Goal: Task Accomplishment & Management: Manage account settings

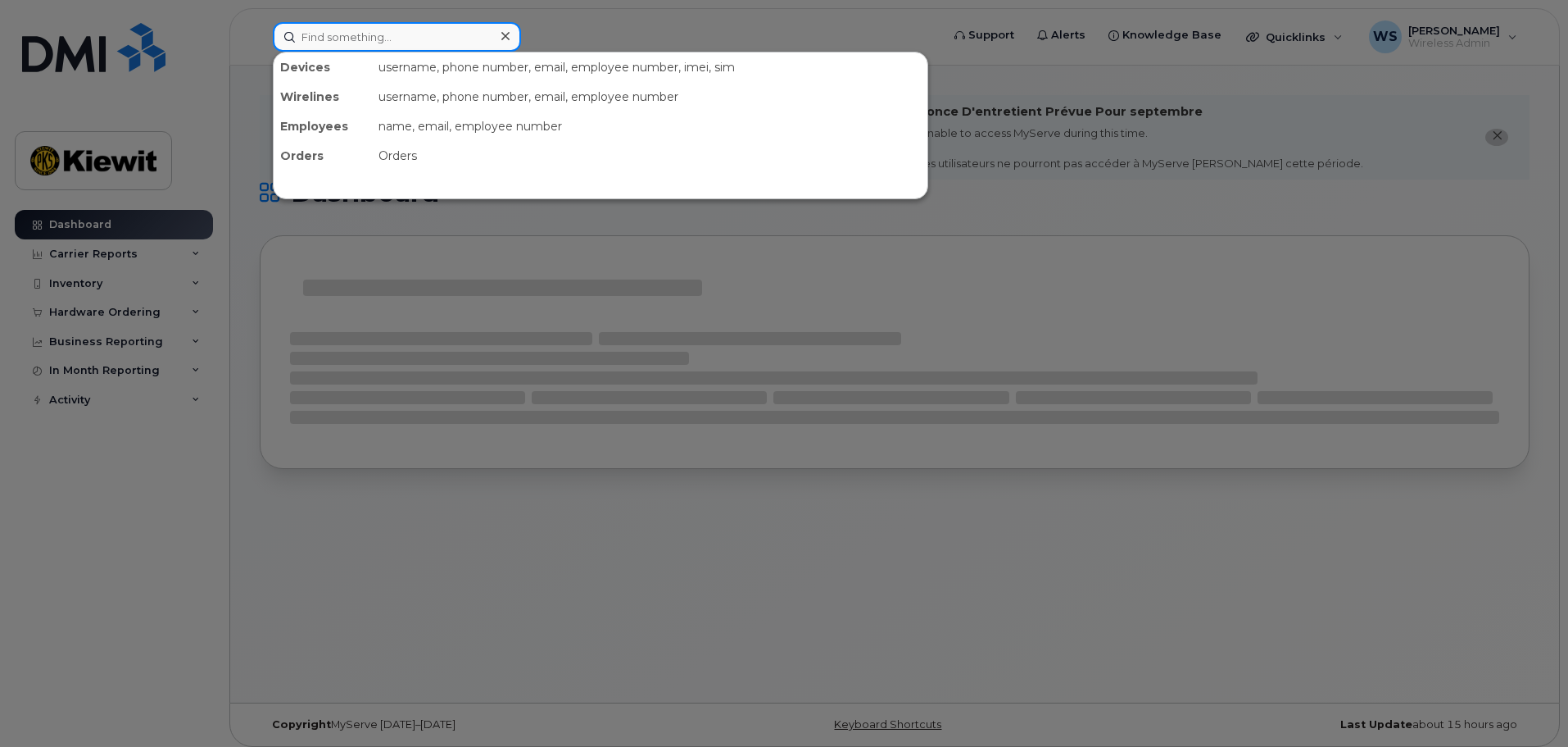
click at [385, 38] on input at bounding box center [397, 36] width 249 height 29
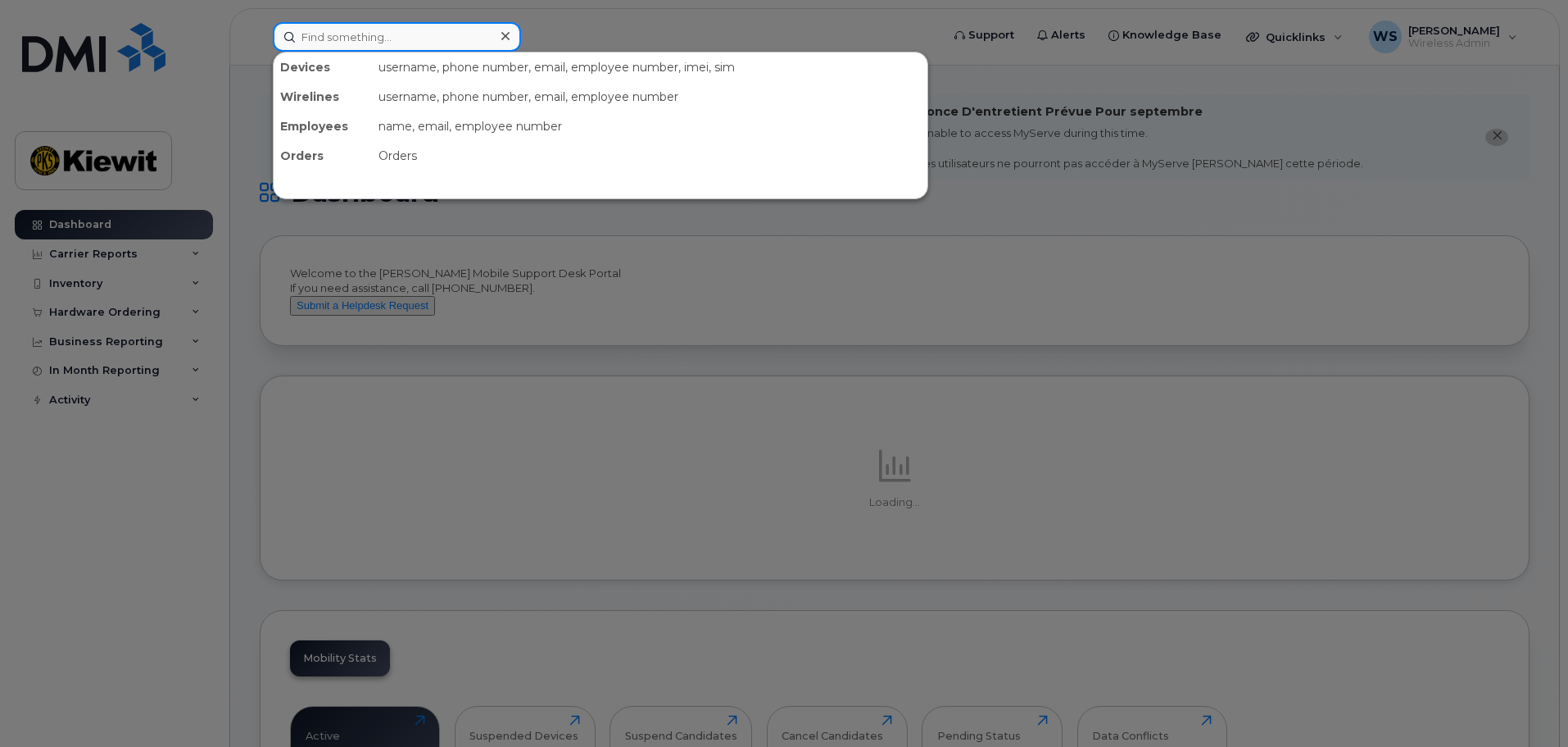
paste input "343-551-2554"
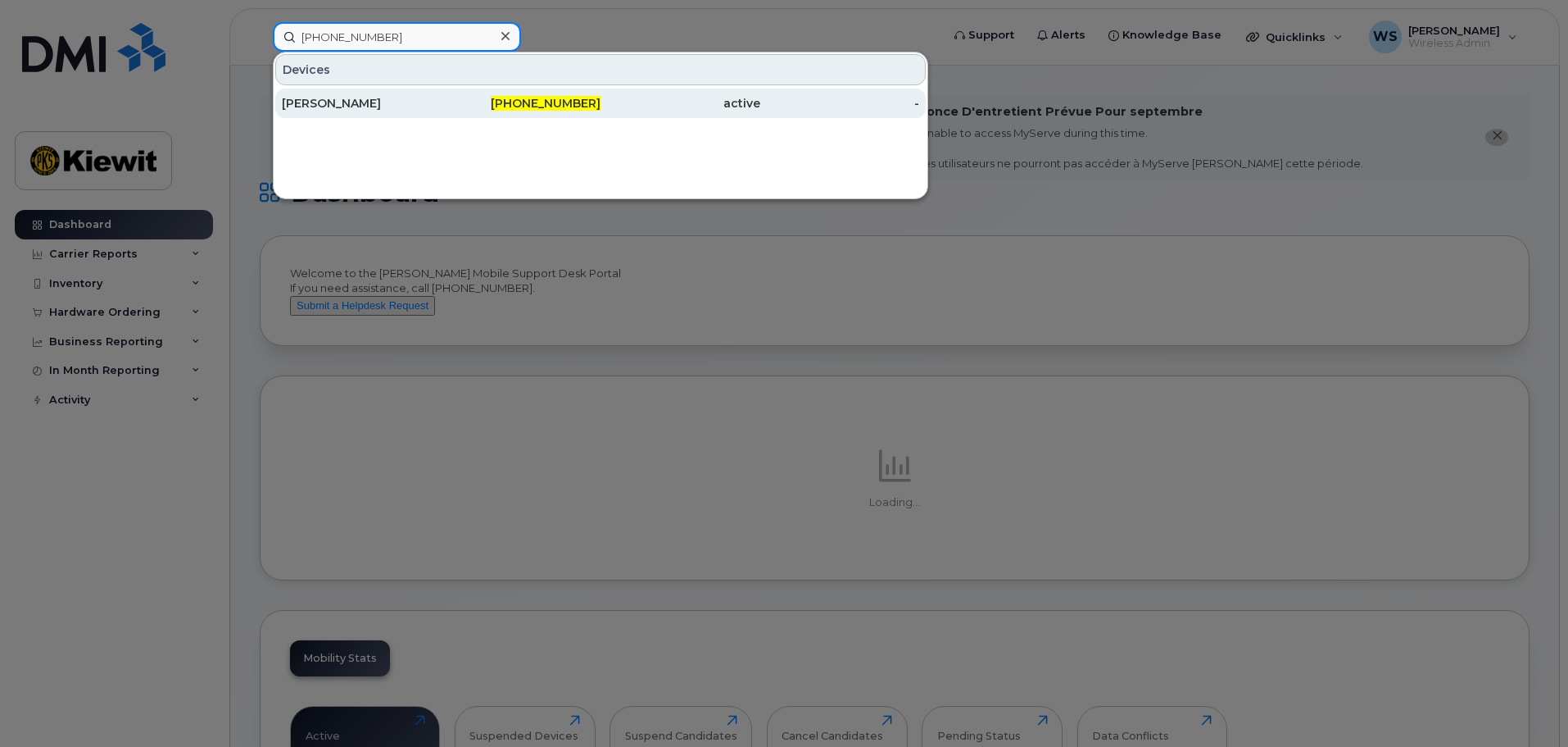
type input "343-551-2554"
click at [391, 103] on div "Evan Mallette" at bounding box center [361, 103] width 160 height 16
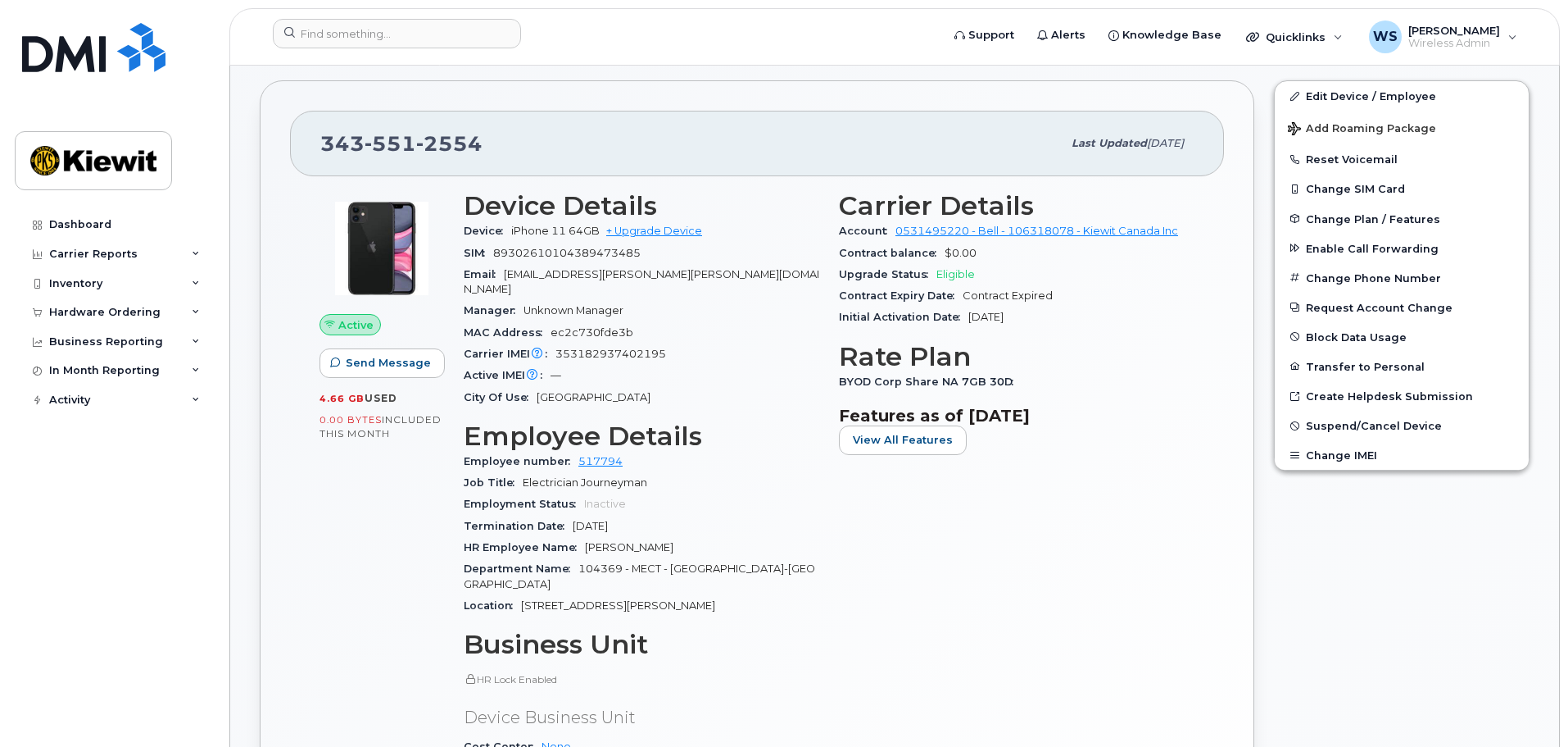
scroll to position [246, 0]
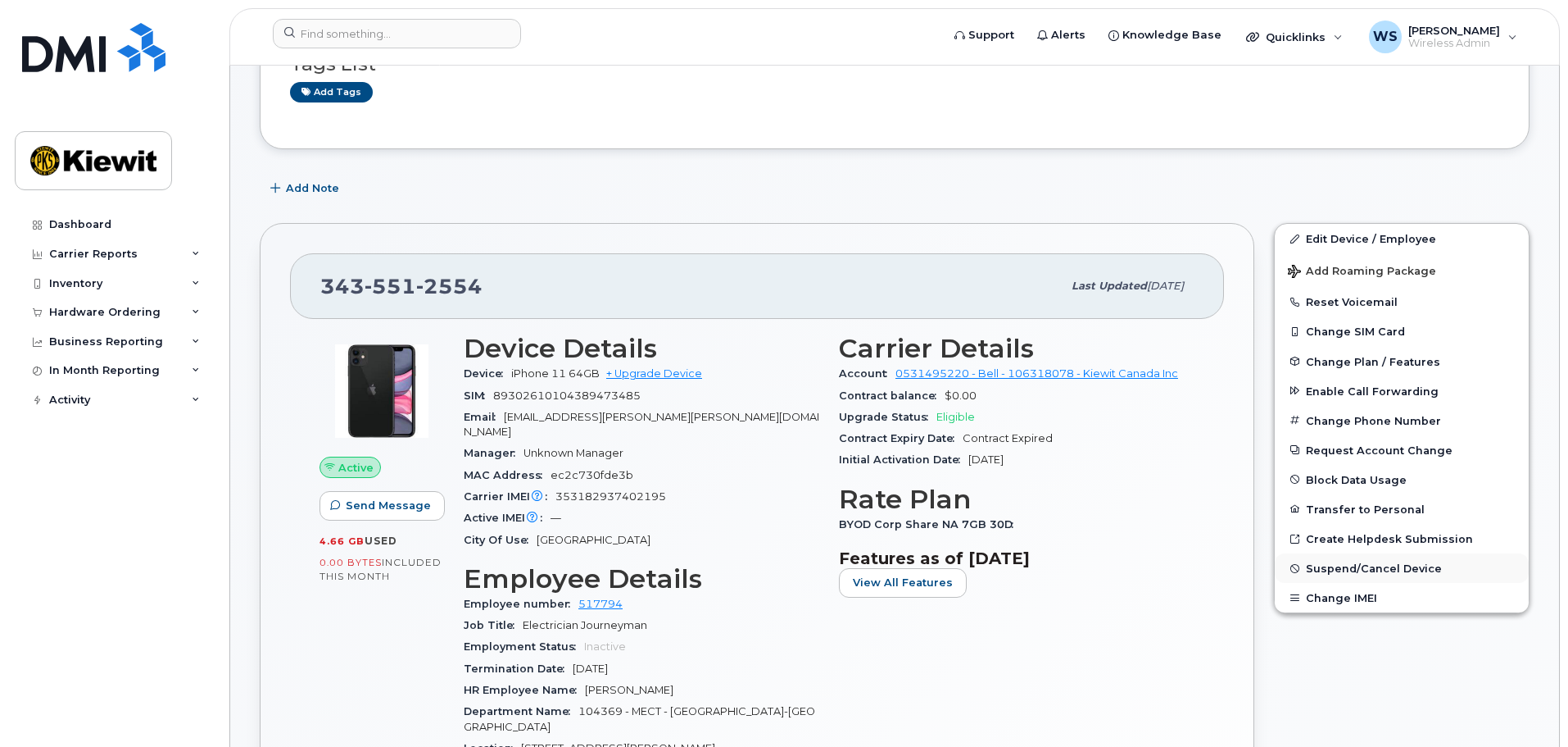
click at [1372, 569] on span "Suspend/Cancel Device" at bounding box center [1374, 568] width 136 height 12
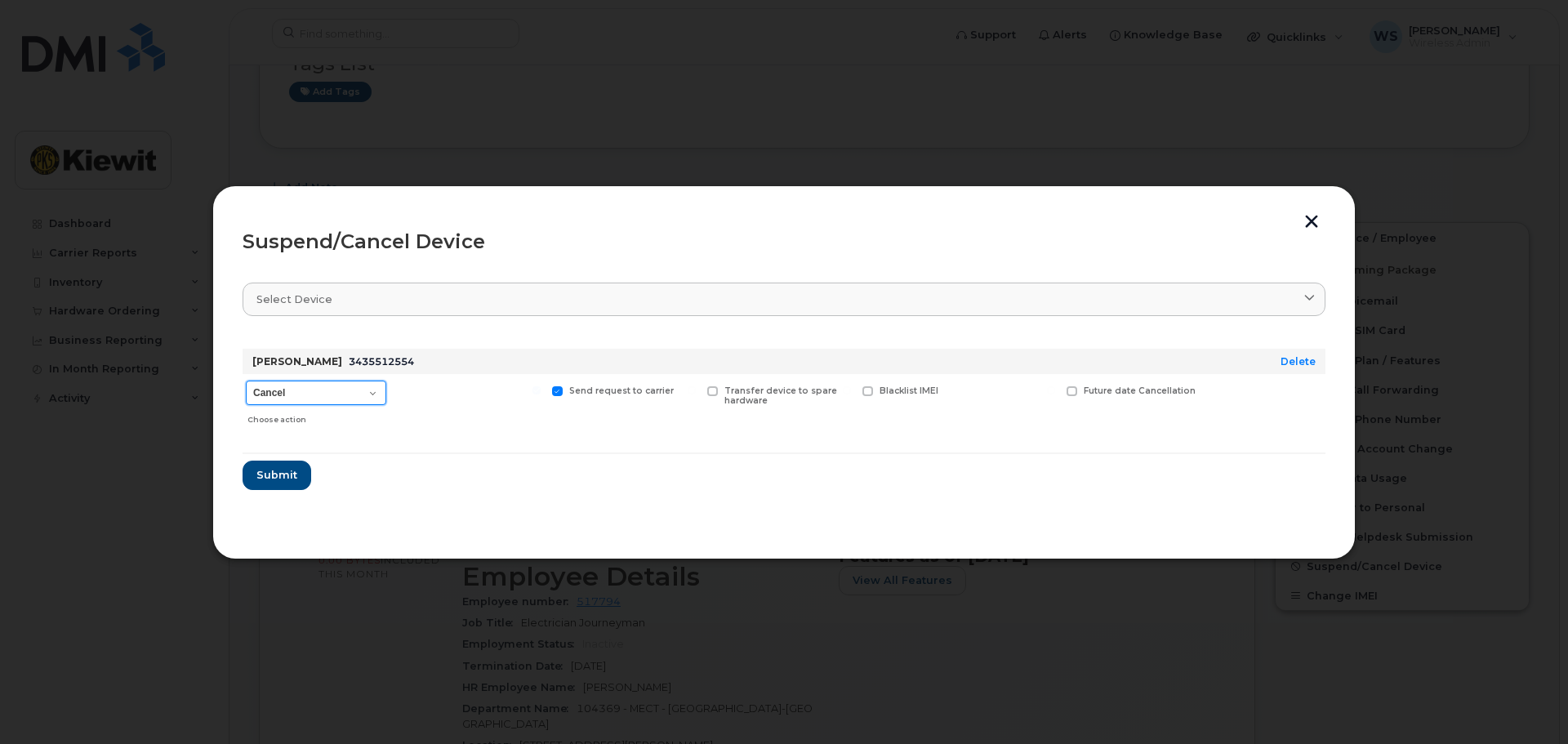
click at [281, 386] on select "Cancel Suspend - Extend Suspension Suspend - Reduced Rate Suspend - Full Rate S…" at bounding box center [316, 393] width 141 height 25
click at [246, 380] on select "Cancel Suspend - Extend Suspension Suspend - Reduced Rate Suspend - Full Rate S…" at bounding box center [316, 393] width 141 height 25
click at [307, 381] on select "Cancel Suspend - Extend Suspension Suspend - Reduced Rate Suspend - Full Rate S…" at bounding box center [316, 393] width 141 height 25
select select "[object Object]"
click at [246, 380] on select "Cancel Suspend - Extend Suspension Suspend - Reduced Rate Suspend - Full Rate S…" at bounding box center [316, 393] width 141 height 25
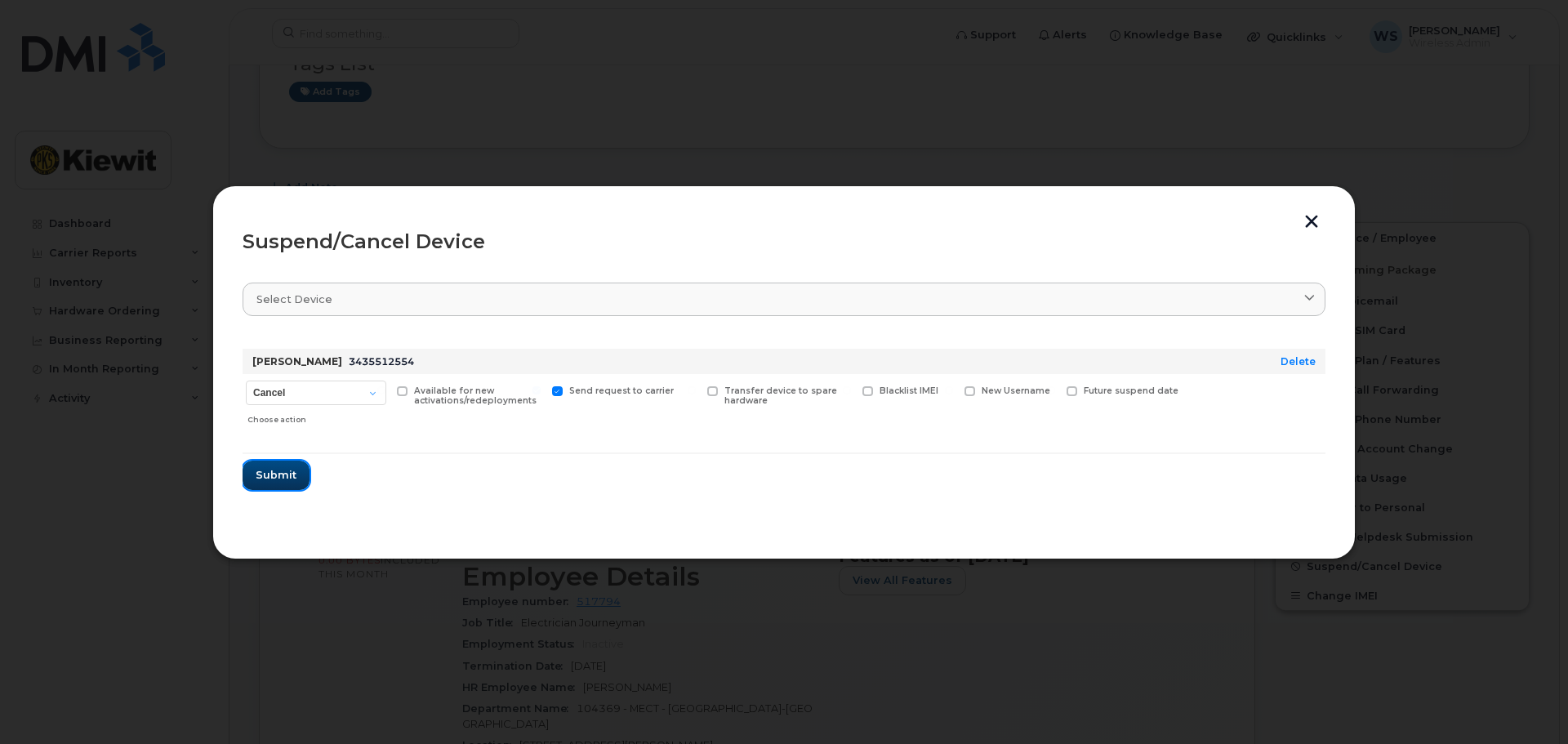
click at [284, 476] on span "Submit" at bounding box center [276, 475] width 41 height 16
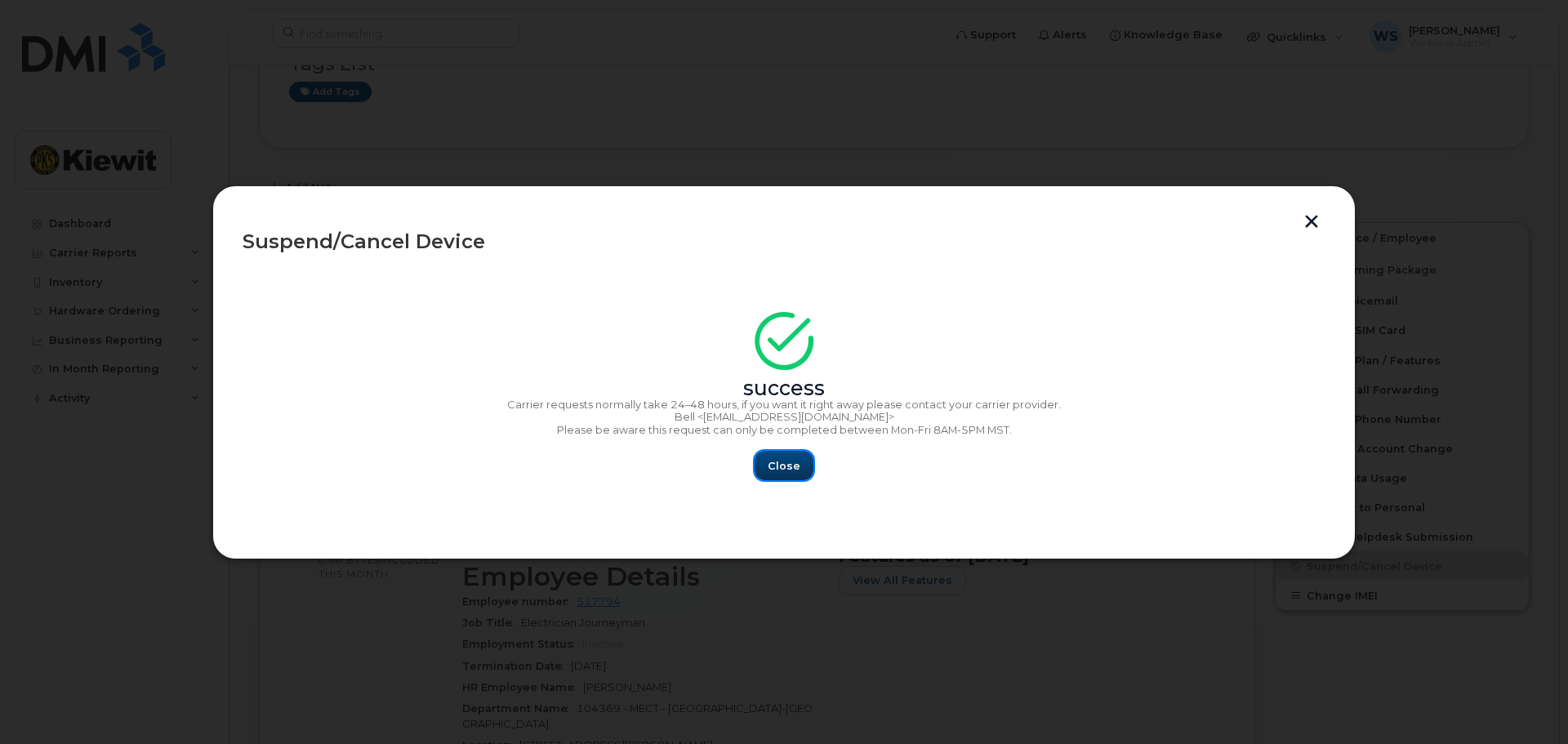
click at [777, 463] on span "Close" at bounding box center [783, 466] width 33 height 16
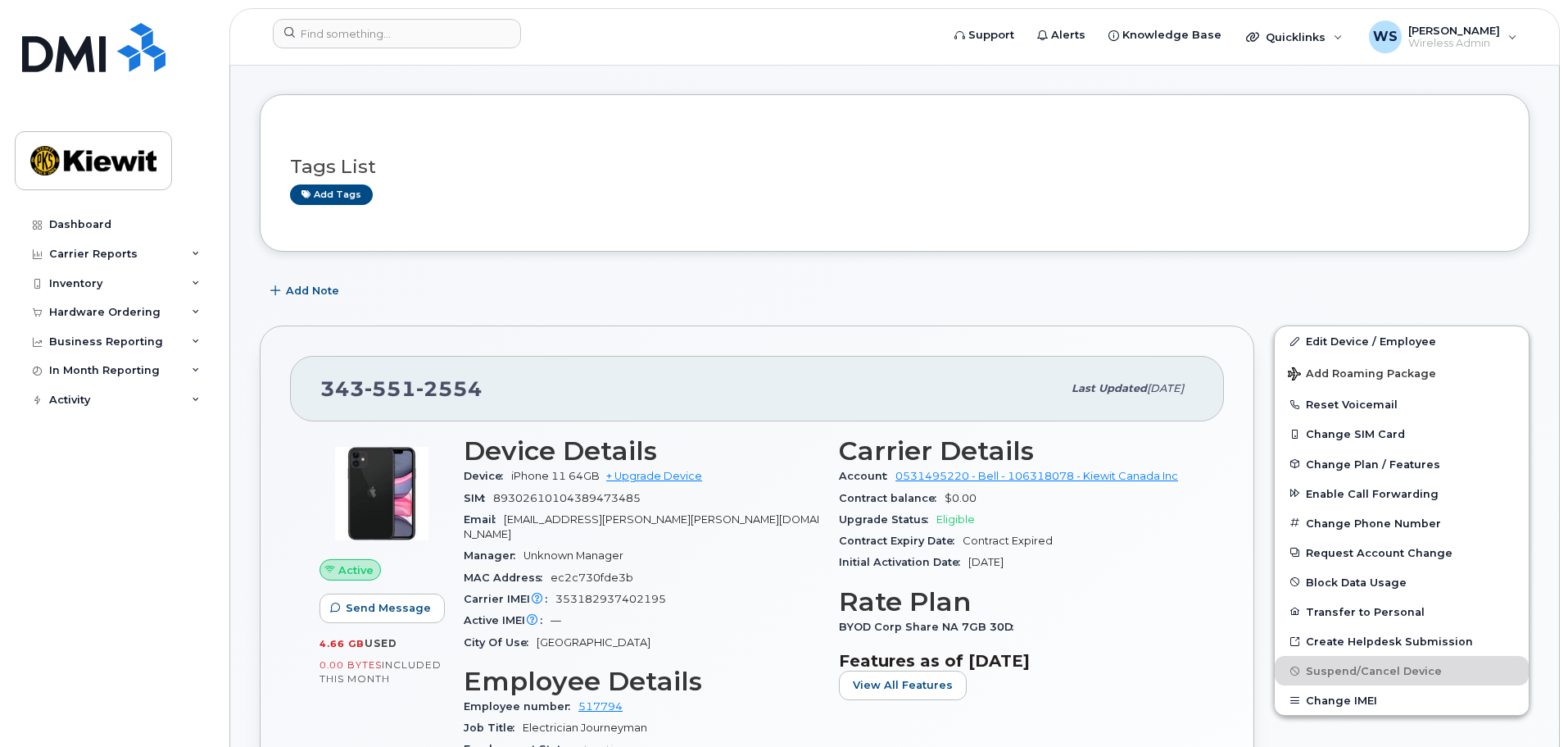
scroll to position [0, 0]
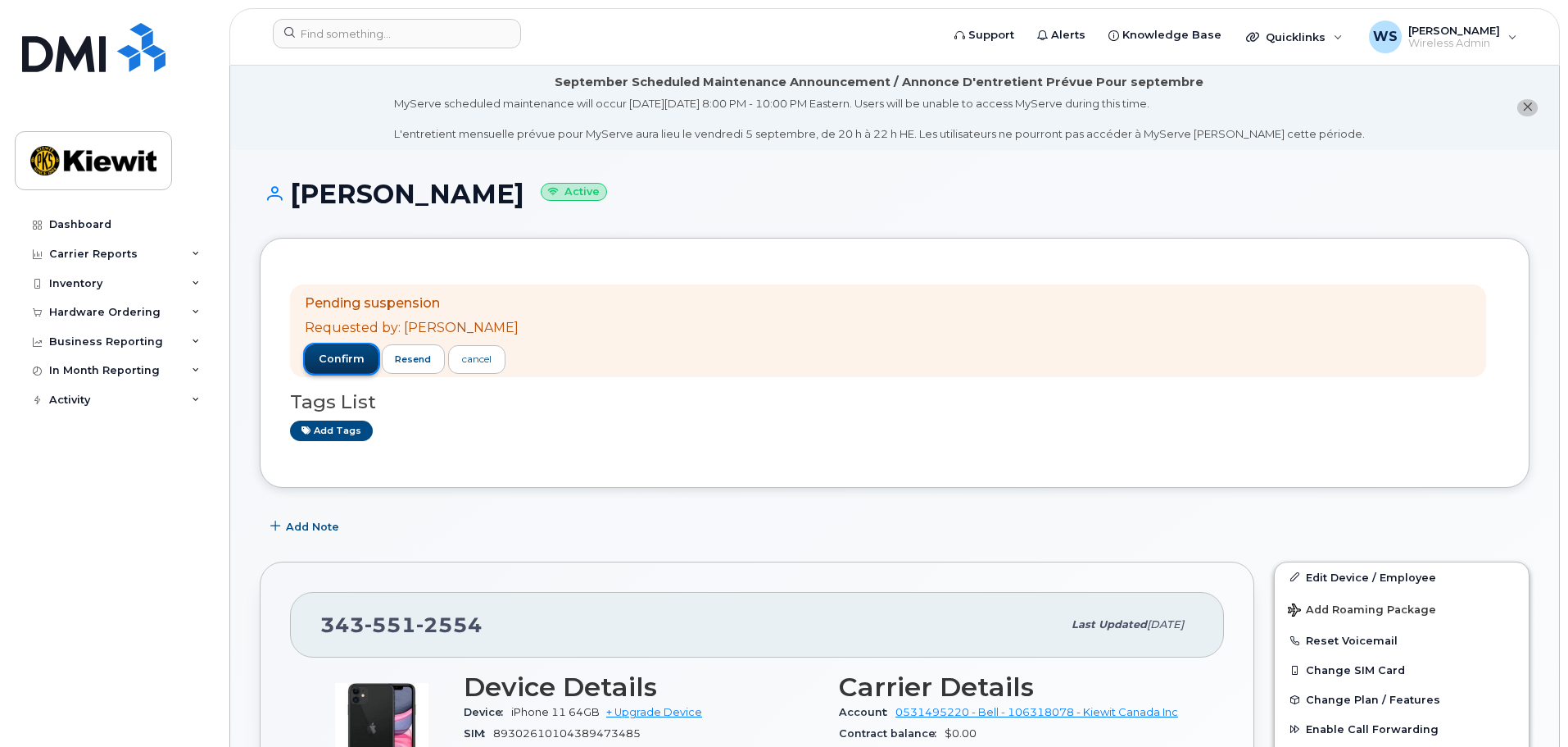
click at [333, 353] on span "confirm" at bounding box center [342, 359] width 46 height 15
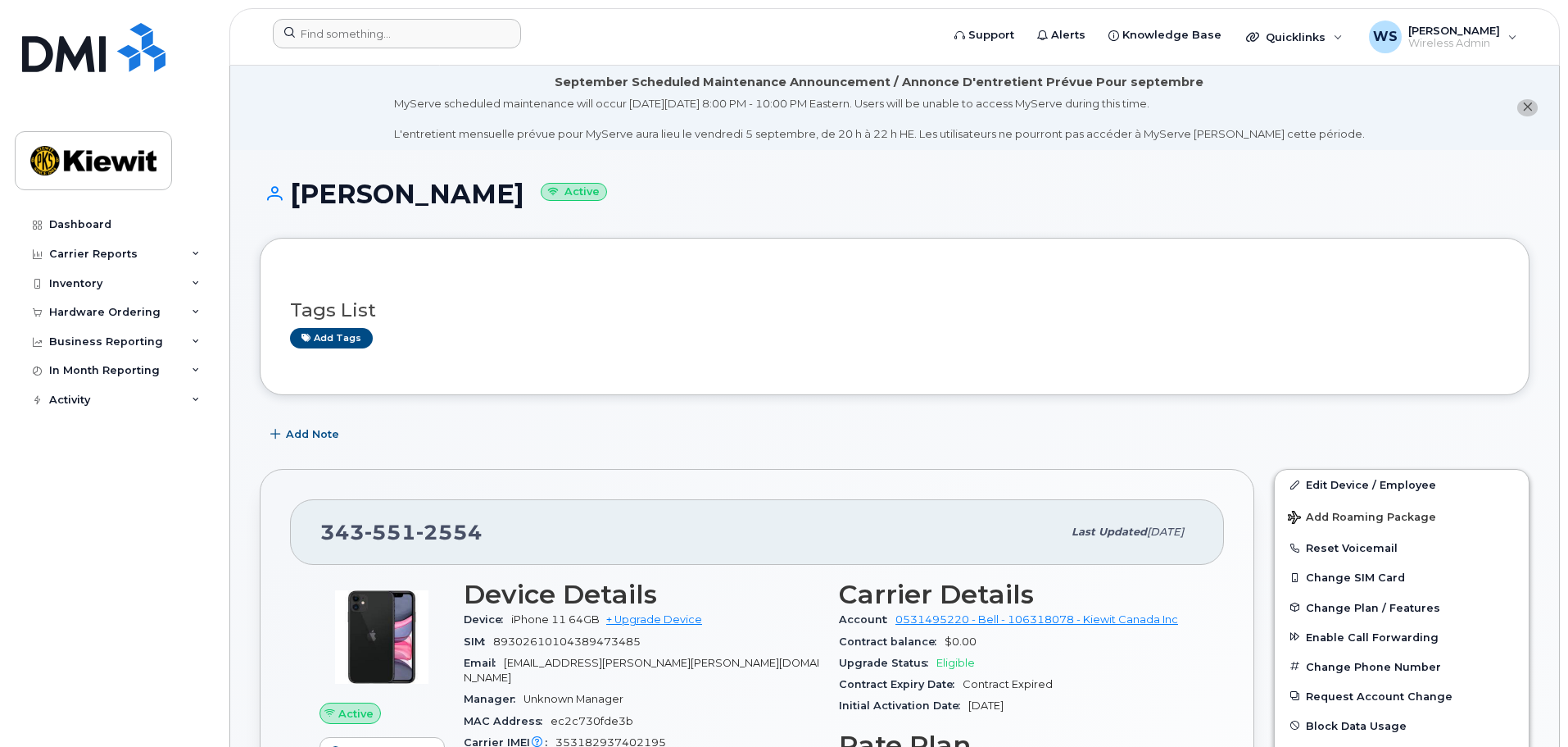
click at [834, 44] on form at bounding box center [601, 33] width 657 height 29
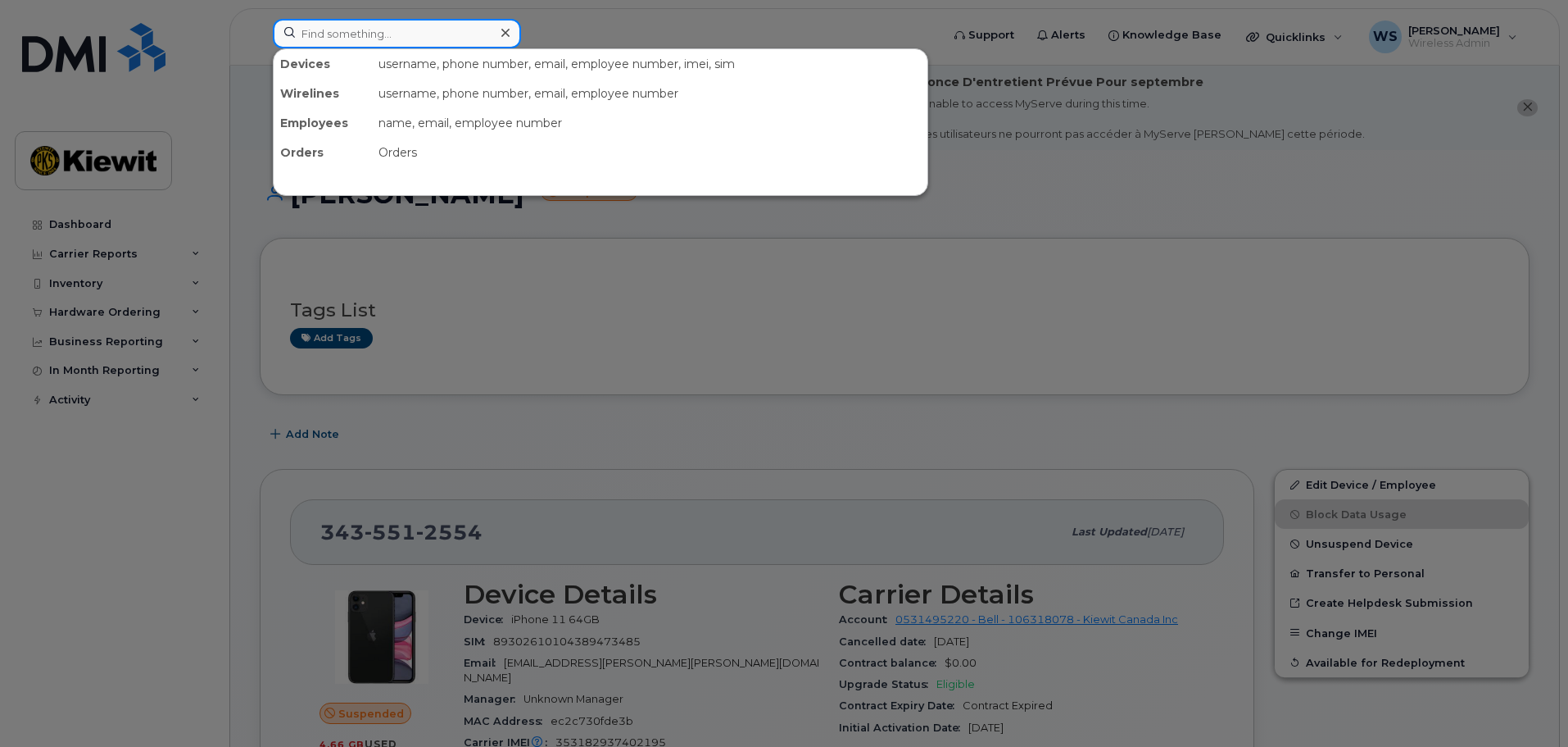
click at [367, 43] on input at bounding box center [397, 33] width 249 height 29
paste input "343-597-0419"
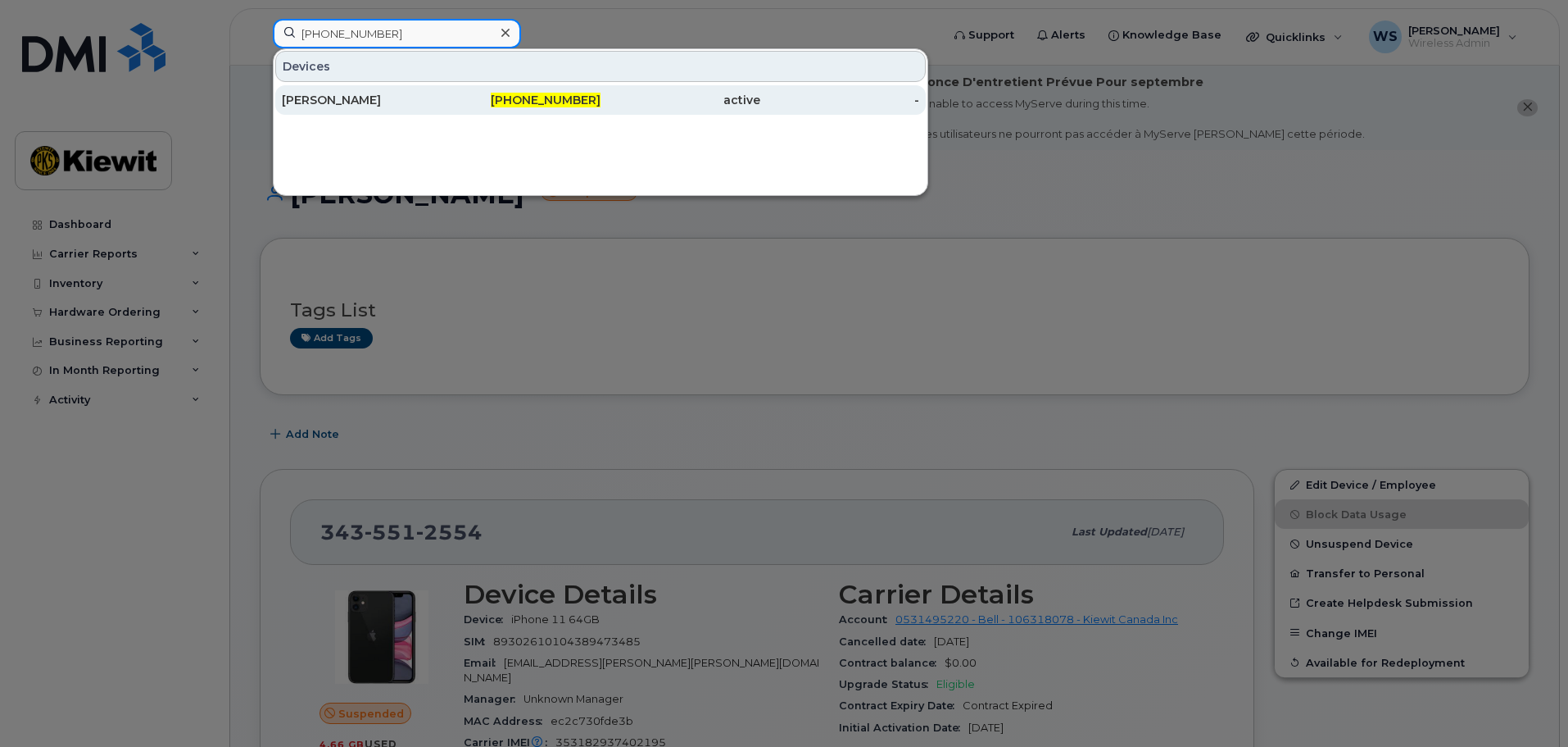
type input "343-597-0419"
click at [354, 99] on div "Mathieu Dupont" at bounding box center [361, 99] width 160 height 16
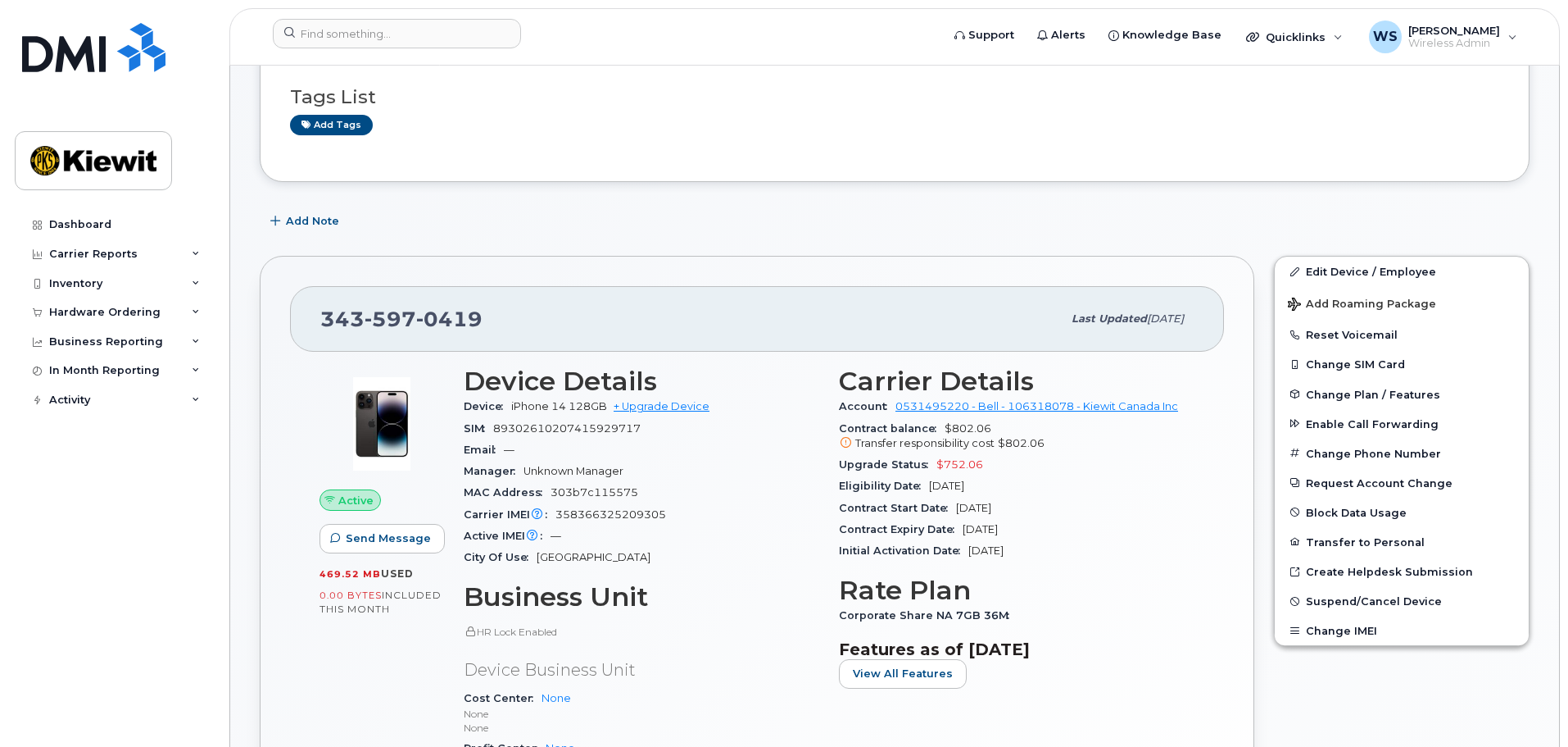
scroll to position [246, 0]
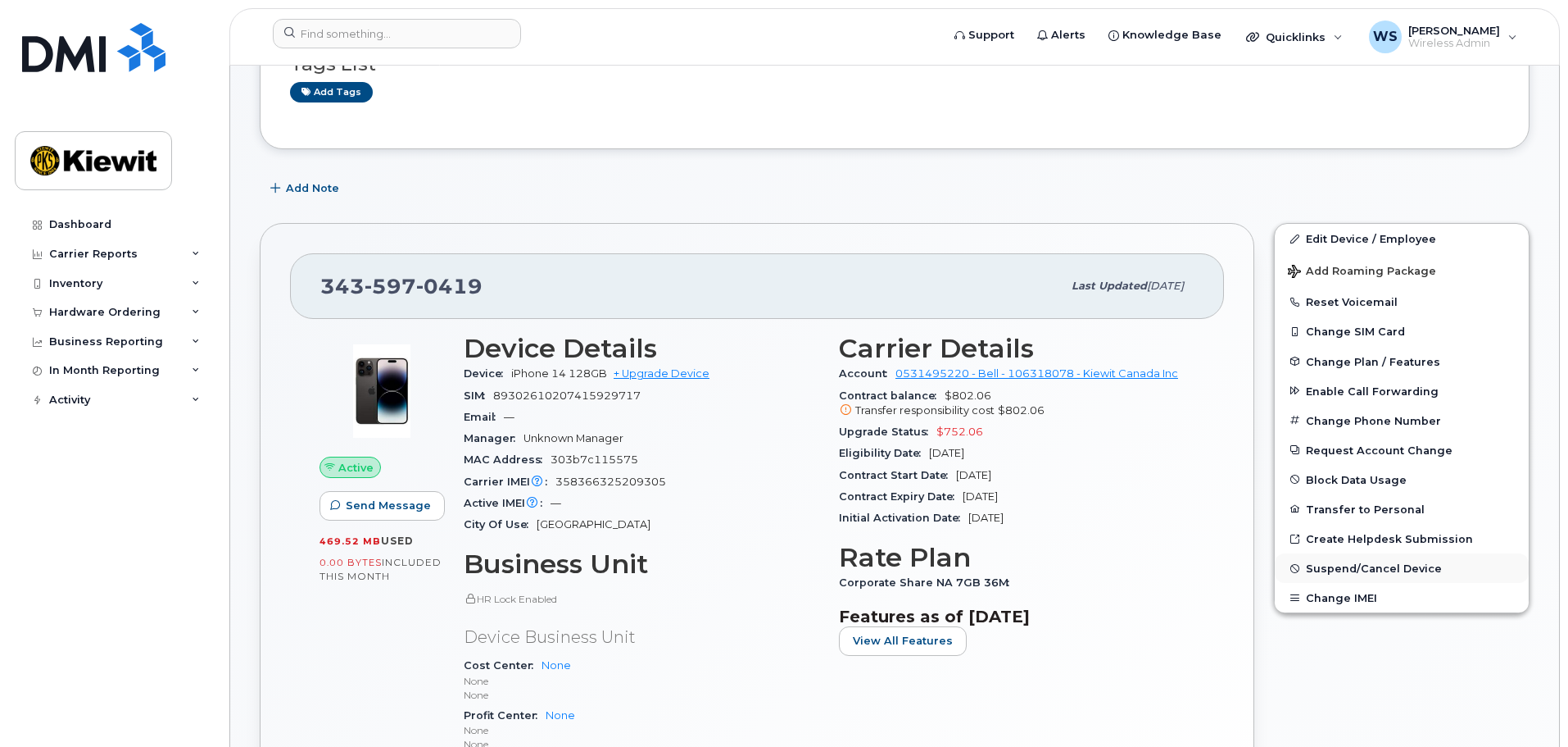
click at [1375, 567] on span "Suspend/Cancel Device" at bounding box center [1374, 568] width 136 height 12
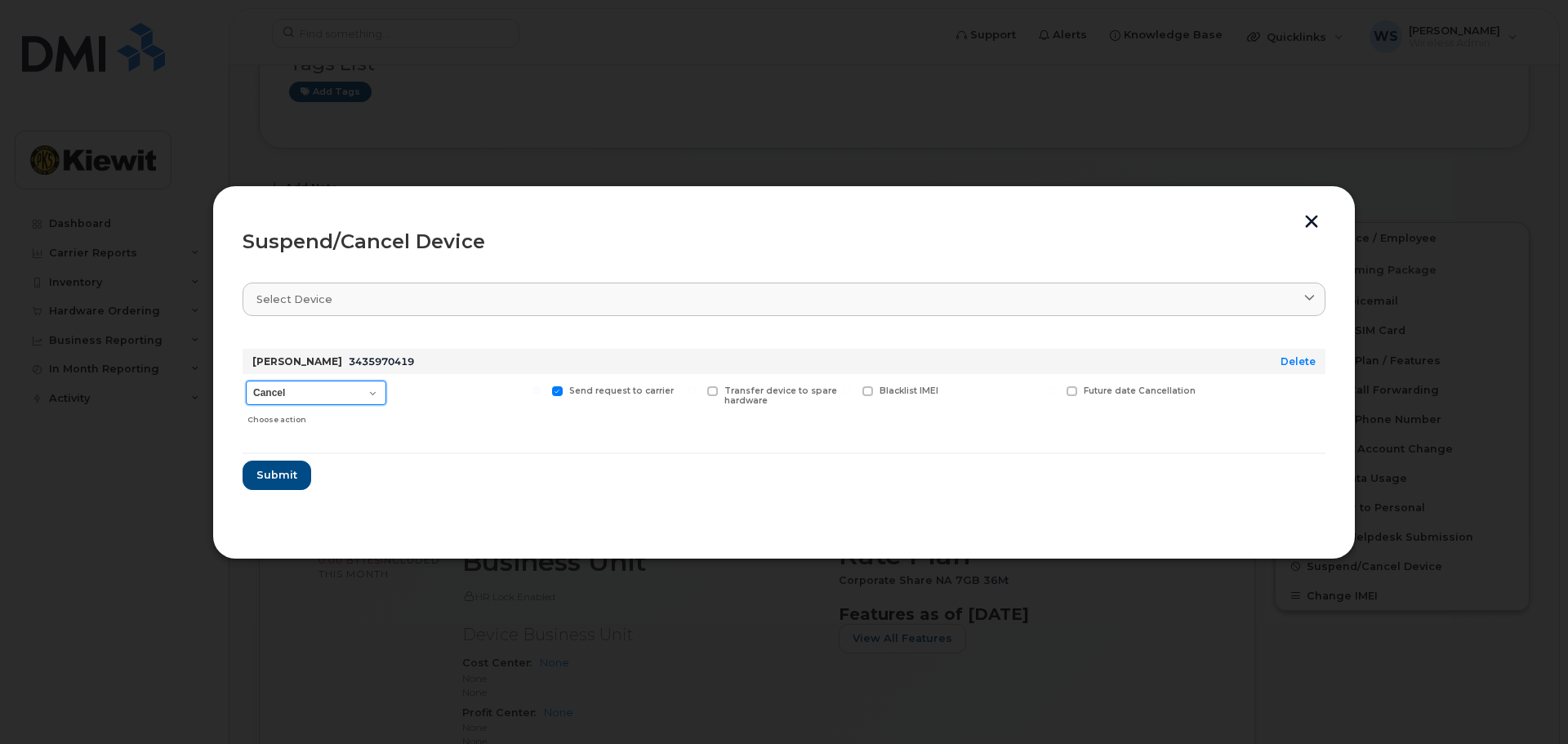
click at [318, 389] on select "Cancel Suspend - Extend Suspension Suspend - Reduced Rate Suspend - Full Rate S…" at bounding box center [316, 393] width 141 height 25
select select "[object Object]"
click at [246, 380] on select "Cancel Suspend - Extend Suspension Suspend - Reduced Rate Suspend - Full Rate S…" at bounding box center [316, 393] width 141 height 25
click at [290, 472] on span "Submit" at bounding box center [276, 475] width 41 height 16
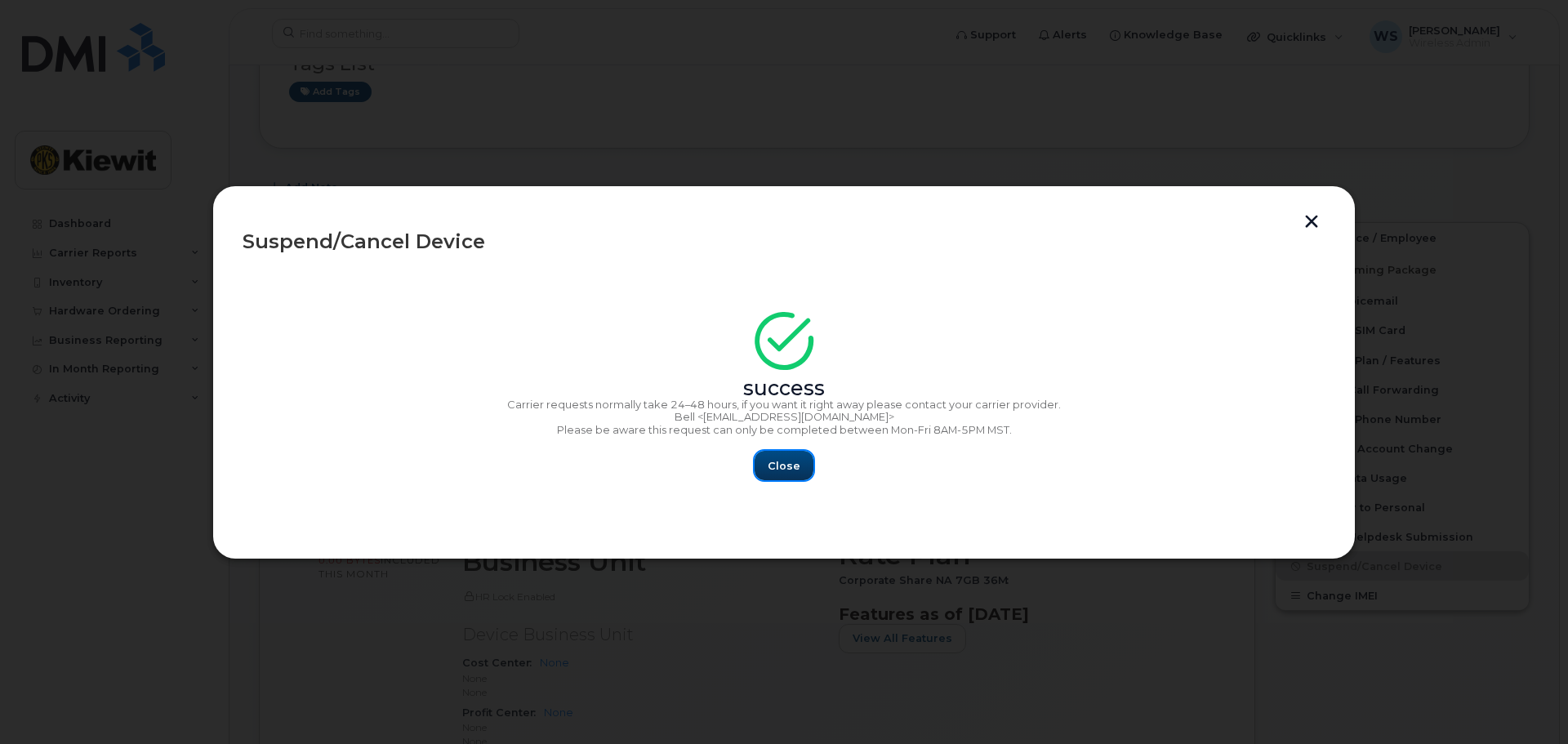
click at [770, 470] on span "Close" at bounding box center [783, 466] width 33 height 16
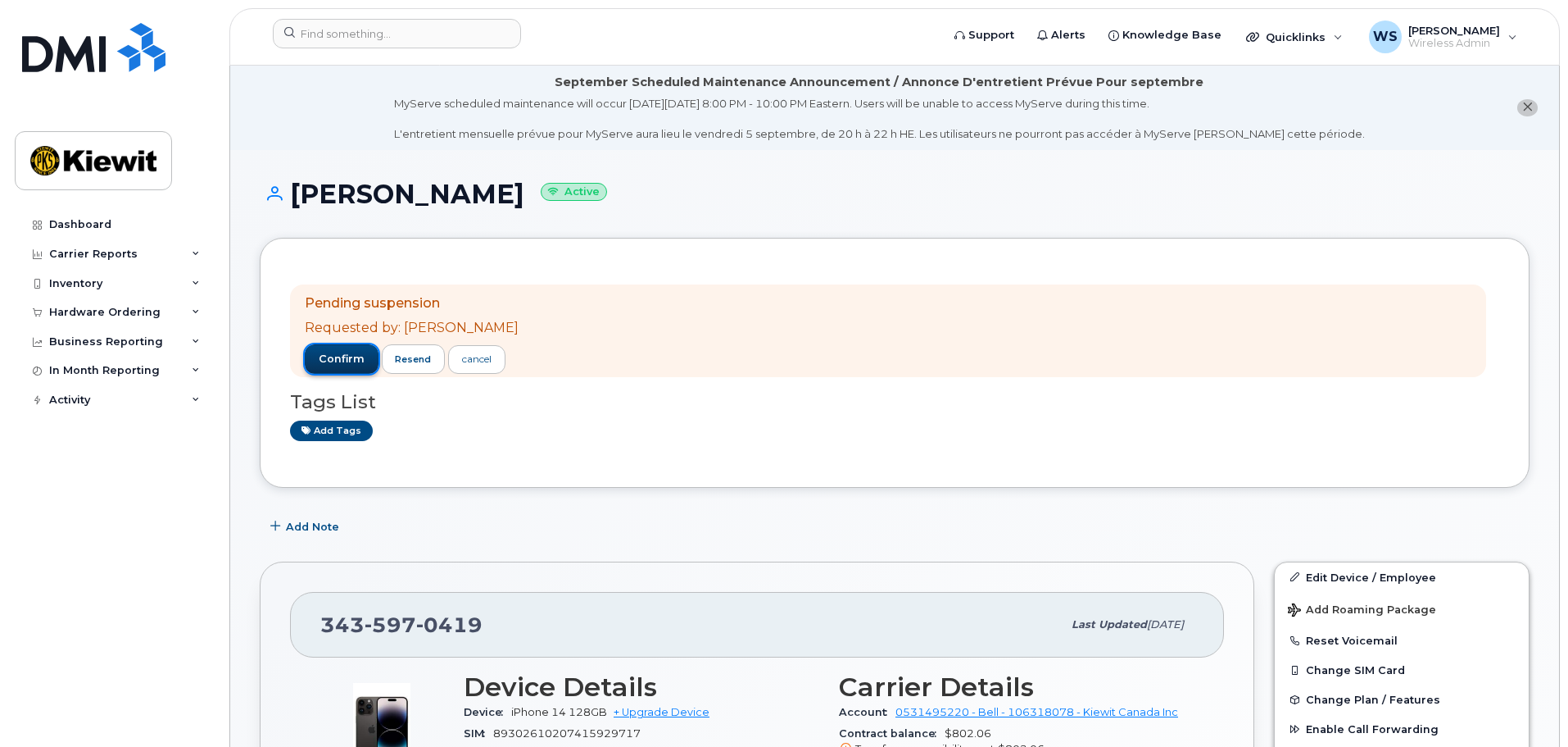
click at [324, 354] on span "confirm" at bounding box center [342, 359] width 46 height 15
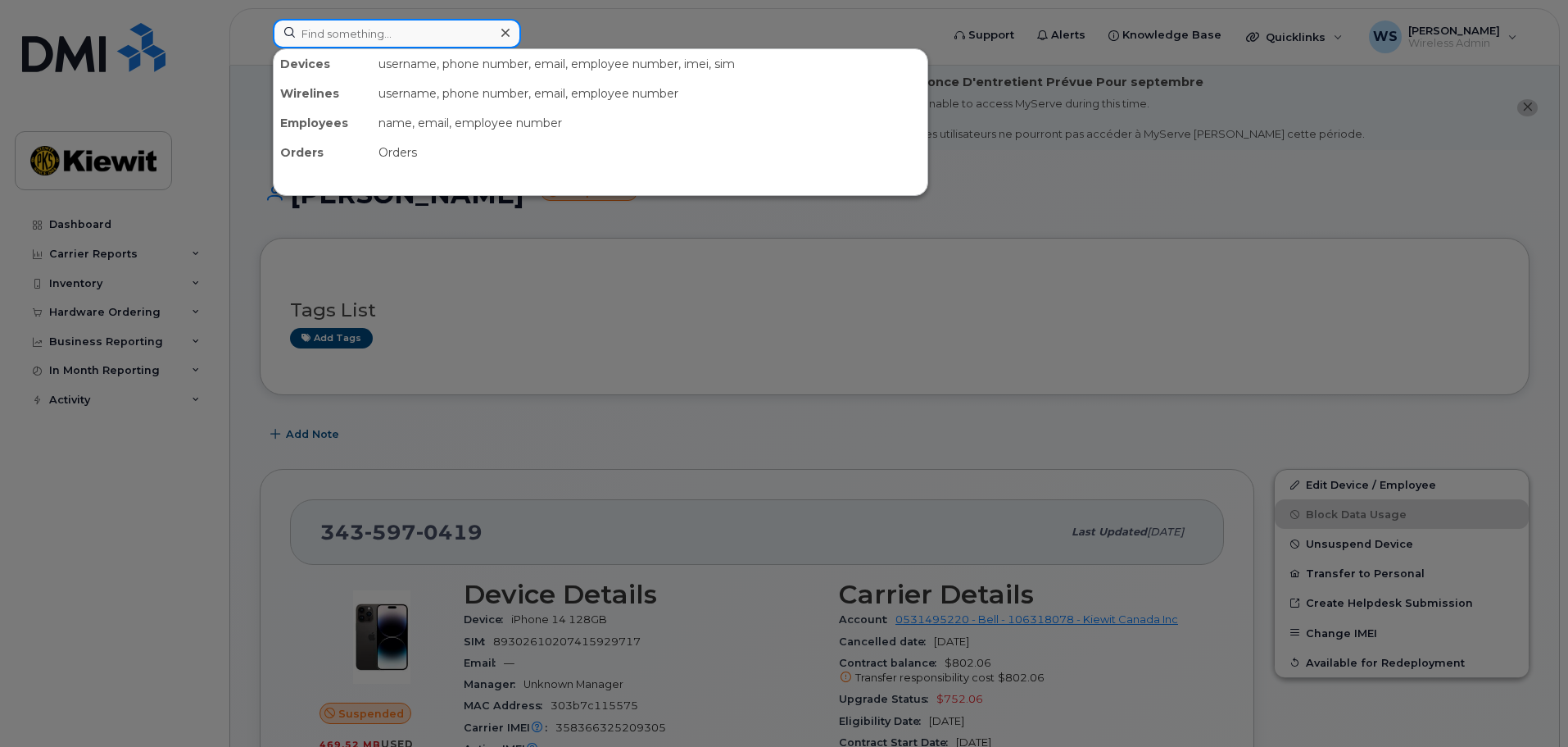
click at [365, 36] on input at bounding box center [397, 33] width 249 height 29
paste input "[PHONE_NUMBER]"
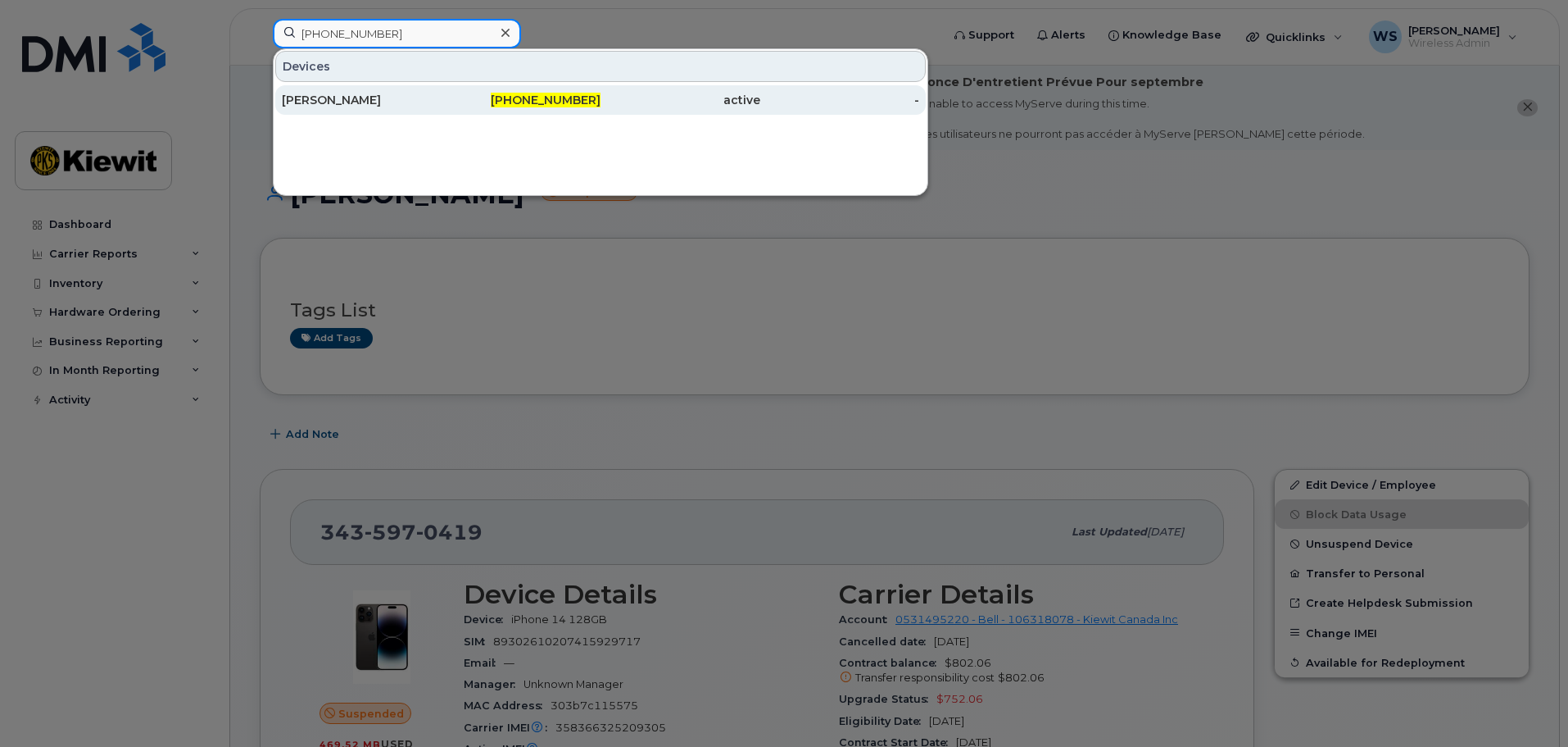
type input "[PHONE_NUMBER]"
click at [353, 106] on div "[PERSON_NAME]" at bounding box center [361, 99] width 160 height 16
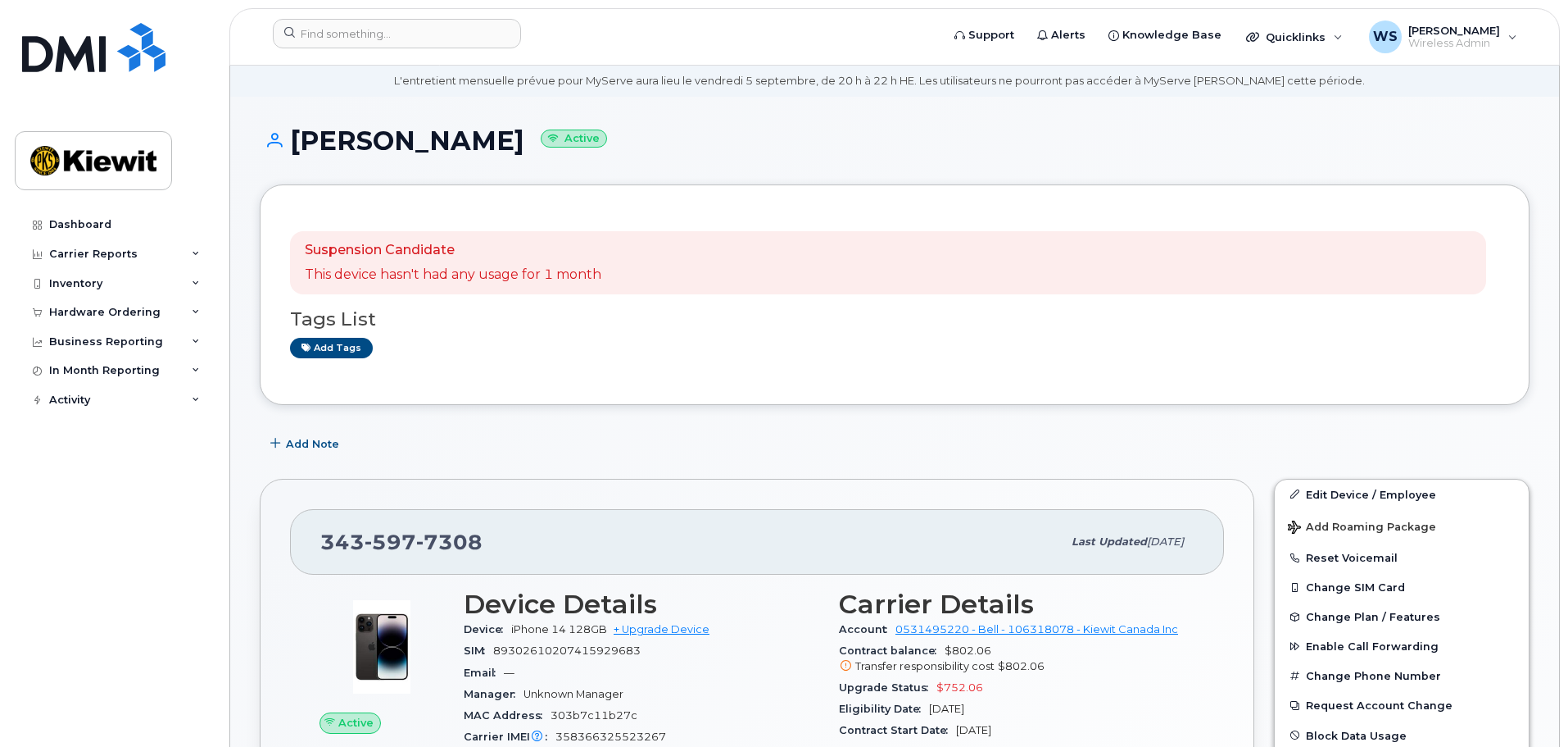
scroll to position [164, 0]
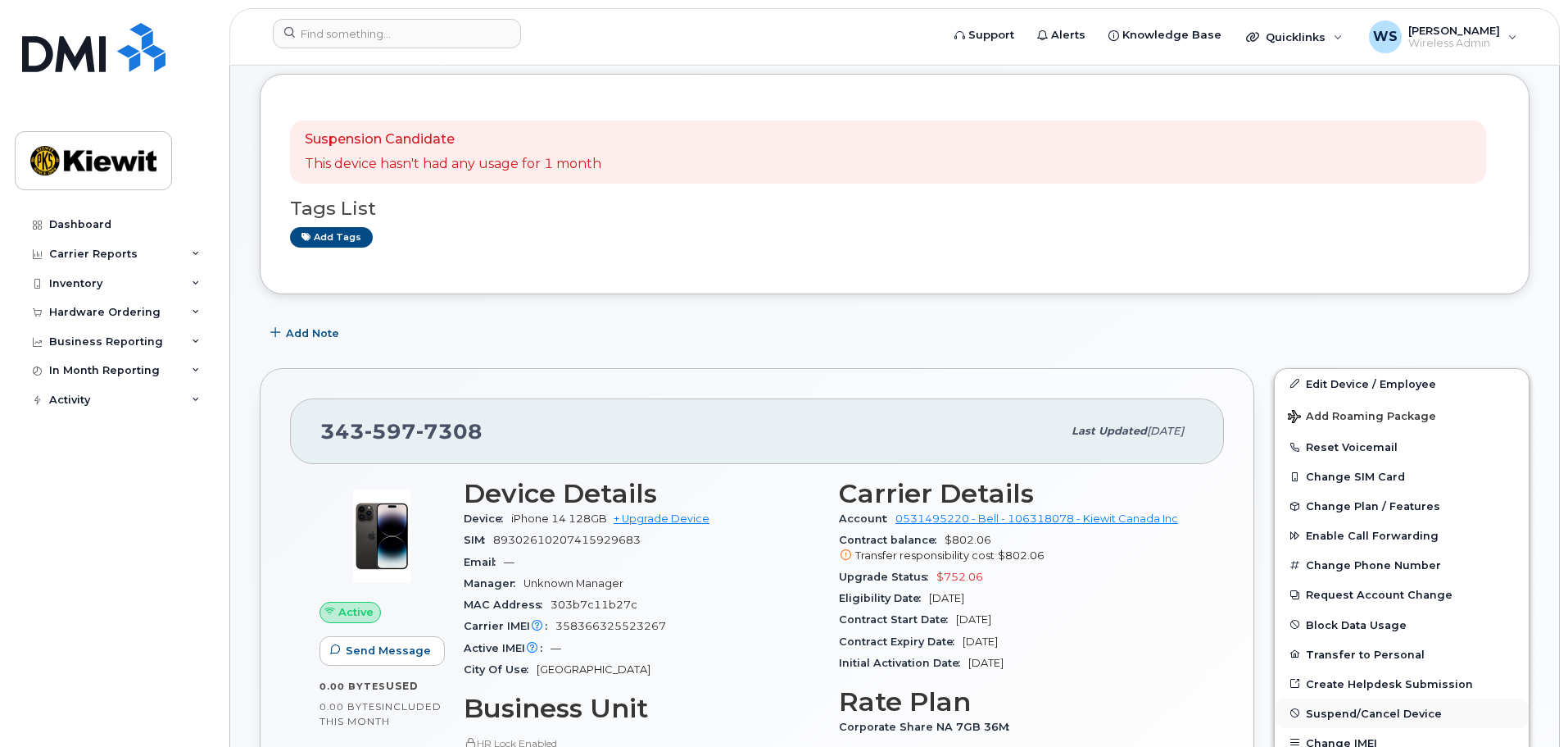
click at [1328, 717] on span "Suspend/Cancel Device" at bounding box center [1374, 712] width 136 height 12
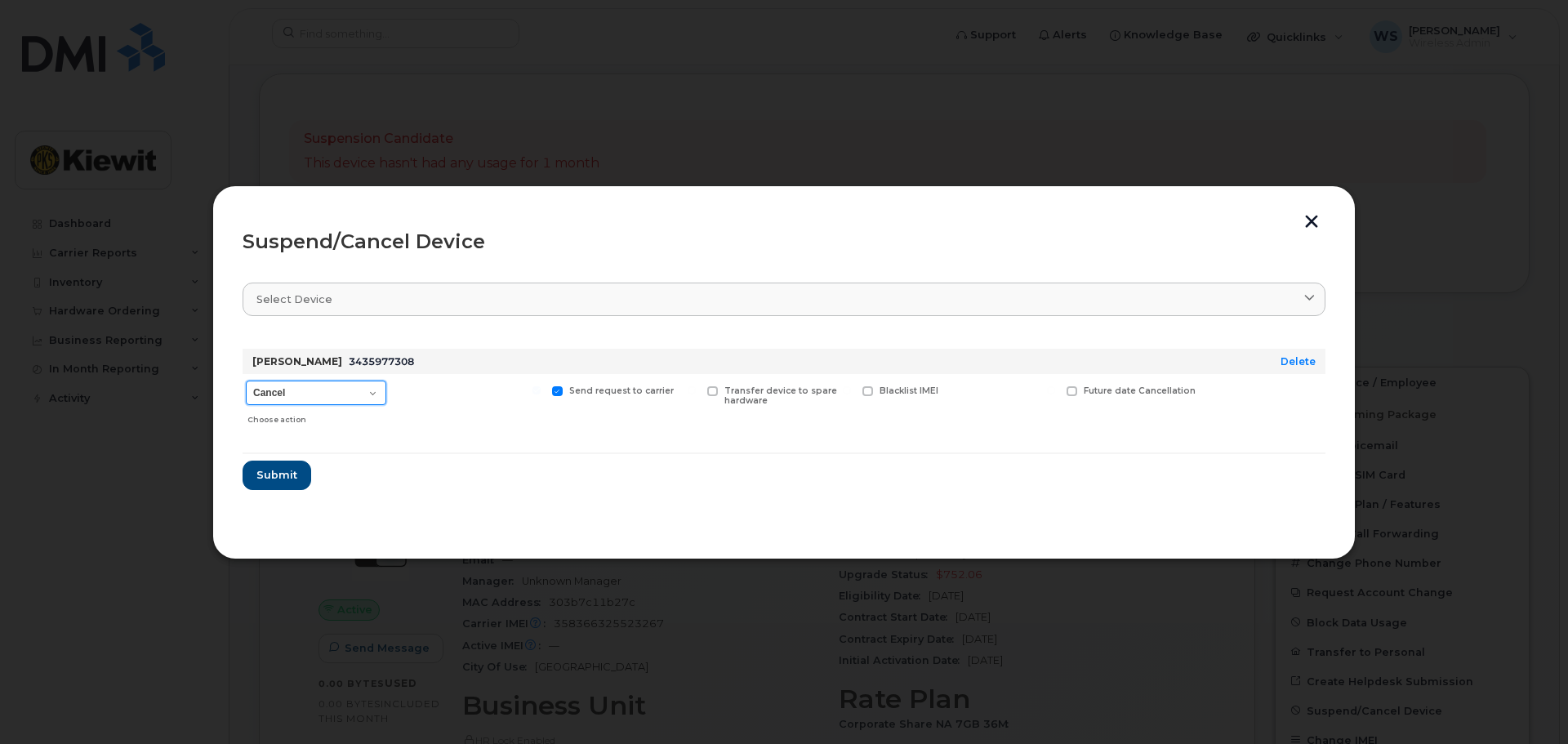
click at [267, 404] on select "Cancel Suspend - Extend Suspension Suspend - Reduced Rate Suspend - Full Rate S…" at bounding box center [316, 393] width 141 height 25
select select "[object Object]"
click at [246, 380] on select "Cancel Suspend - Extend Suspension Suspend - Reduced Rate Suspend - Full Rate S…" at bounding box center [316, 393] width 141 height 25
click at [274, 474] on span "Submit" at bounding box center [276, 475] width 41 height 16
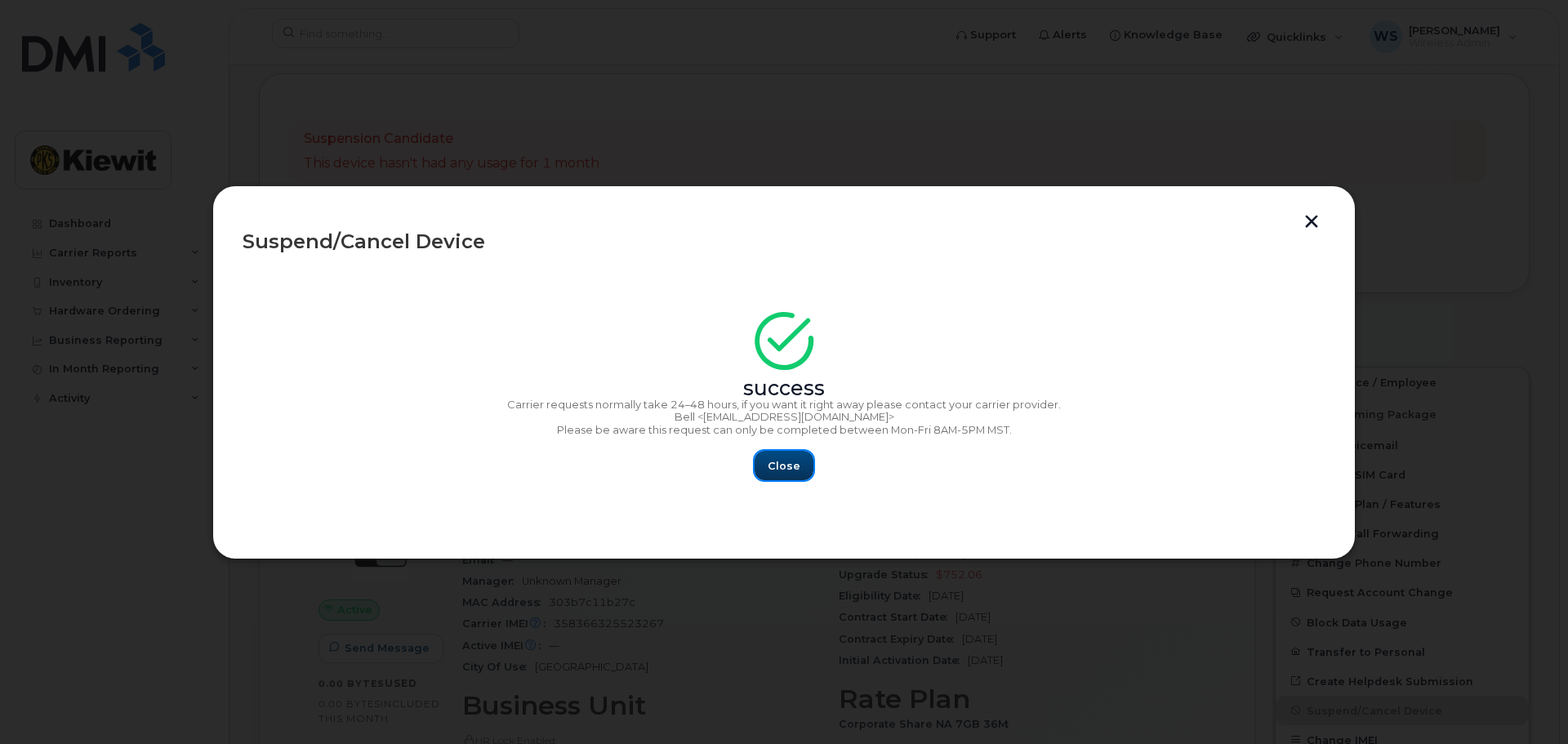
click at [785, 466] on span "Close" at bounding box center [783, 466] width 33 height 16
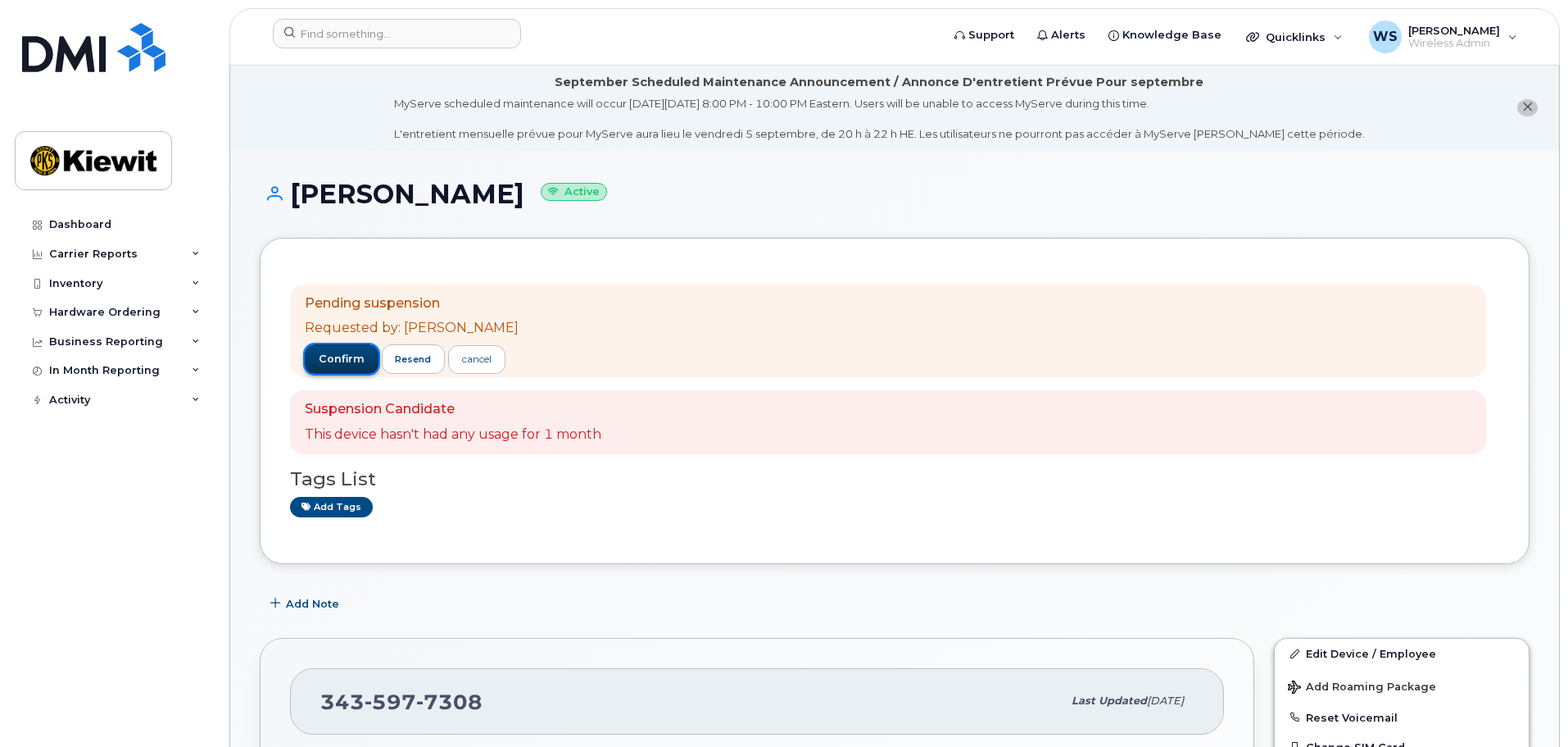
click at [335, 359] on span "confirm" at bounding box center [342, 359] width 46 height 15
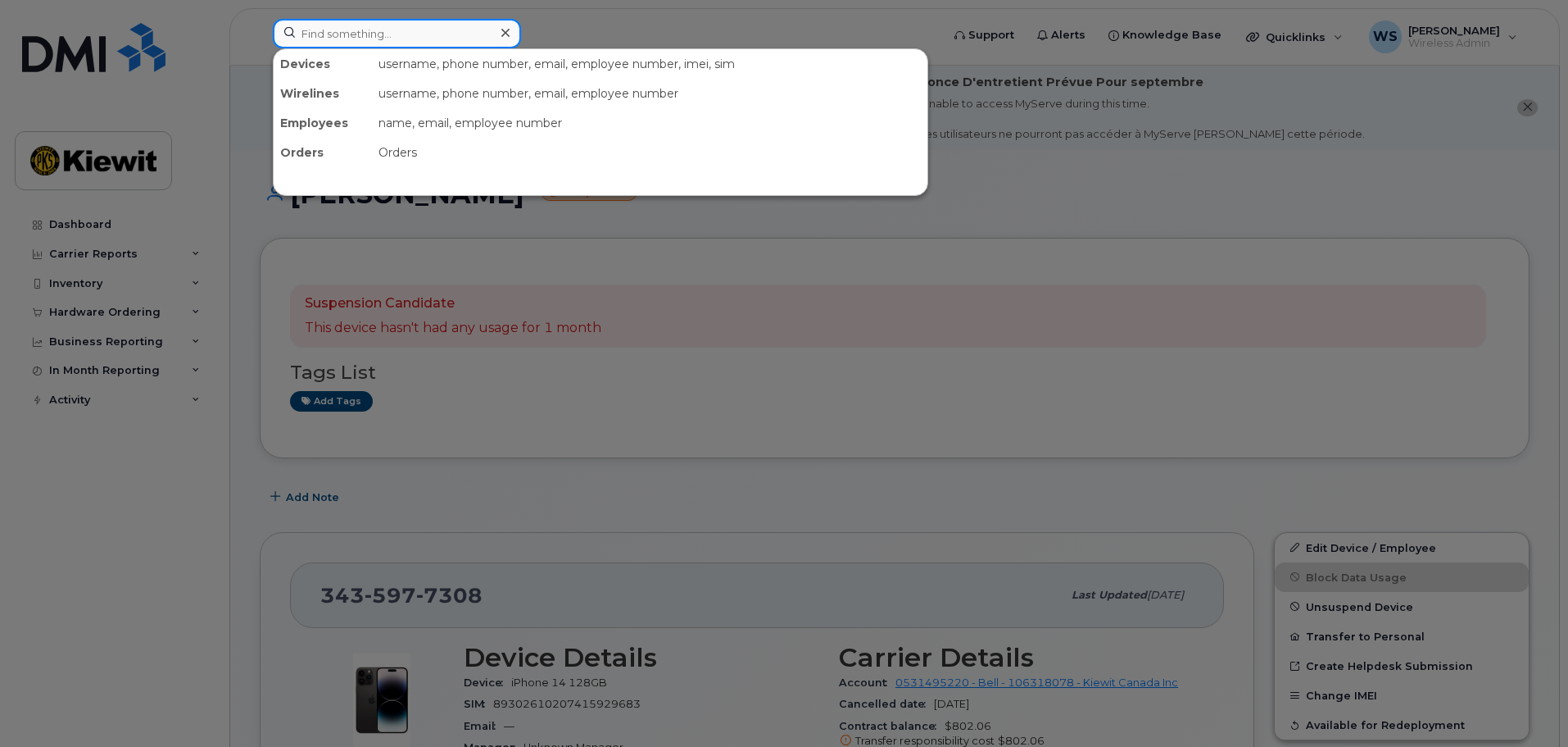
click at [324, 29] on input at bounding box center [397, 33] width 249 height 29
paste input "[PHONE_NUMBER]"
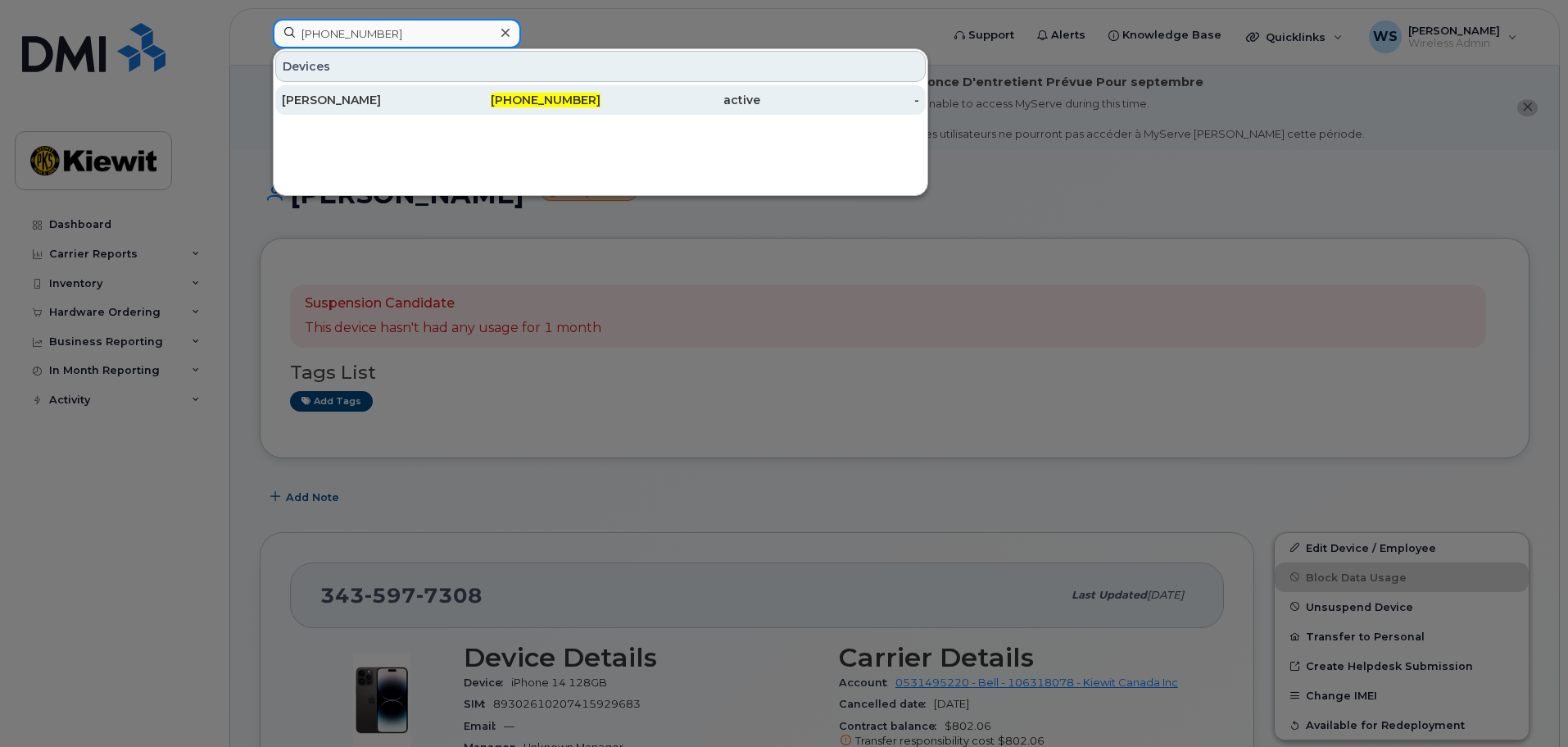
type input "[PHONE_NUMBER]"
click at [440, 94] on div "[PERSON_NAME]" at bounding box center [361, 99] width 160 height 16
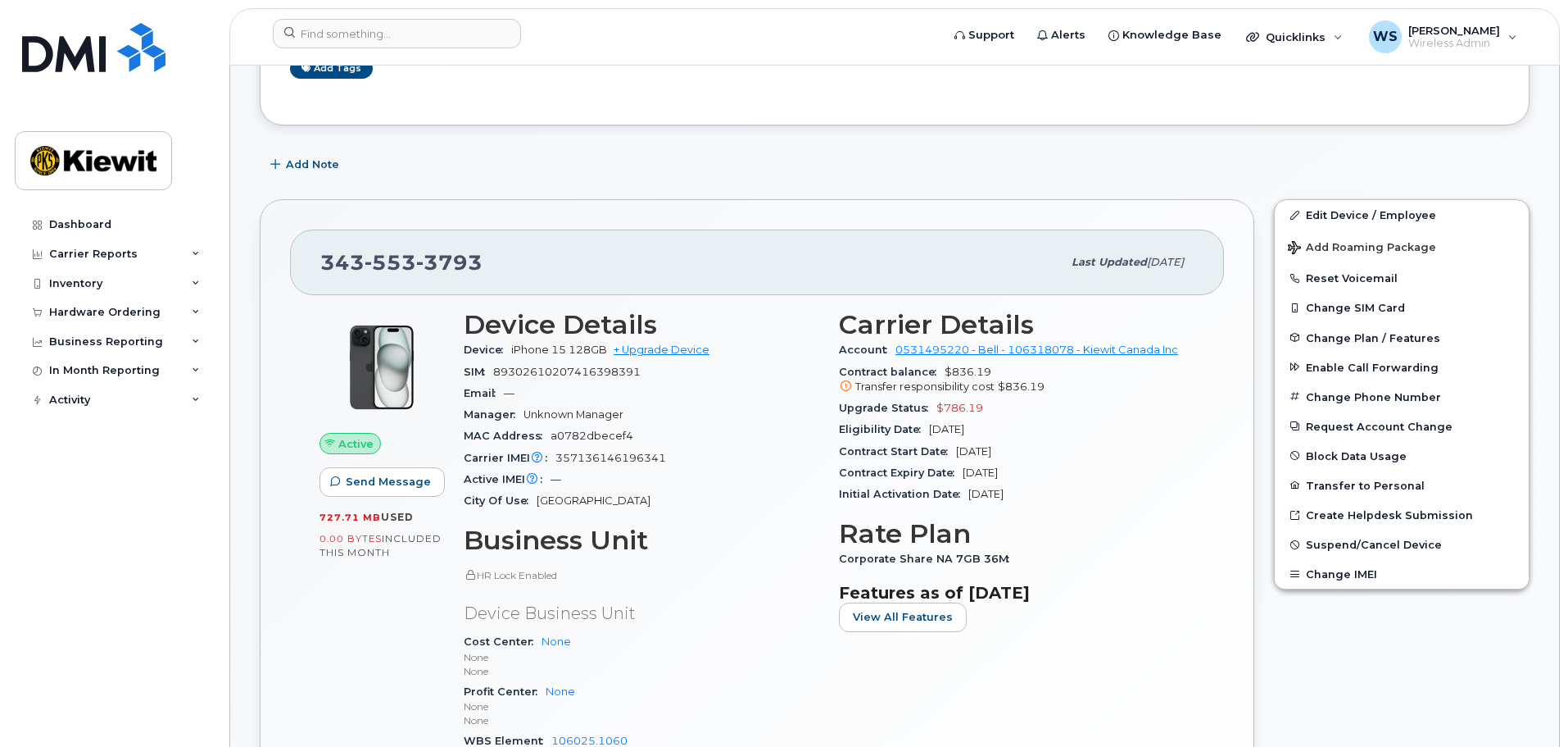
scroll to position [409, 0]
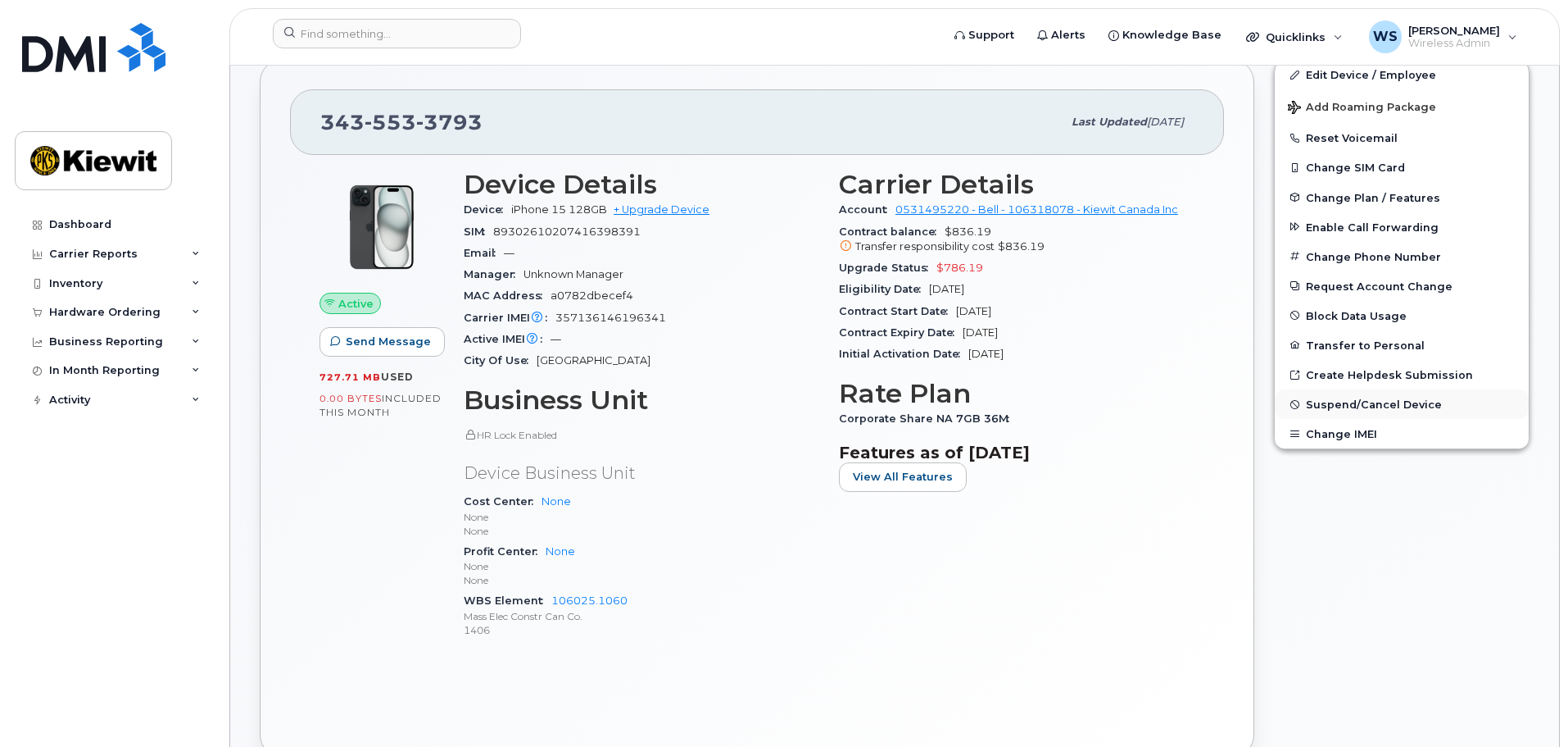
click at [1411, 400] on span "Suspend/Cancel Device" at bounding box center [1374, 404] width 136 height 12
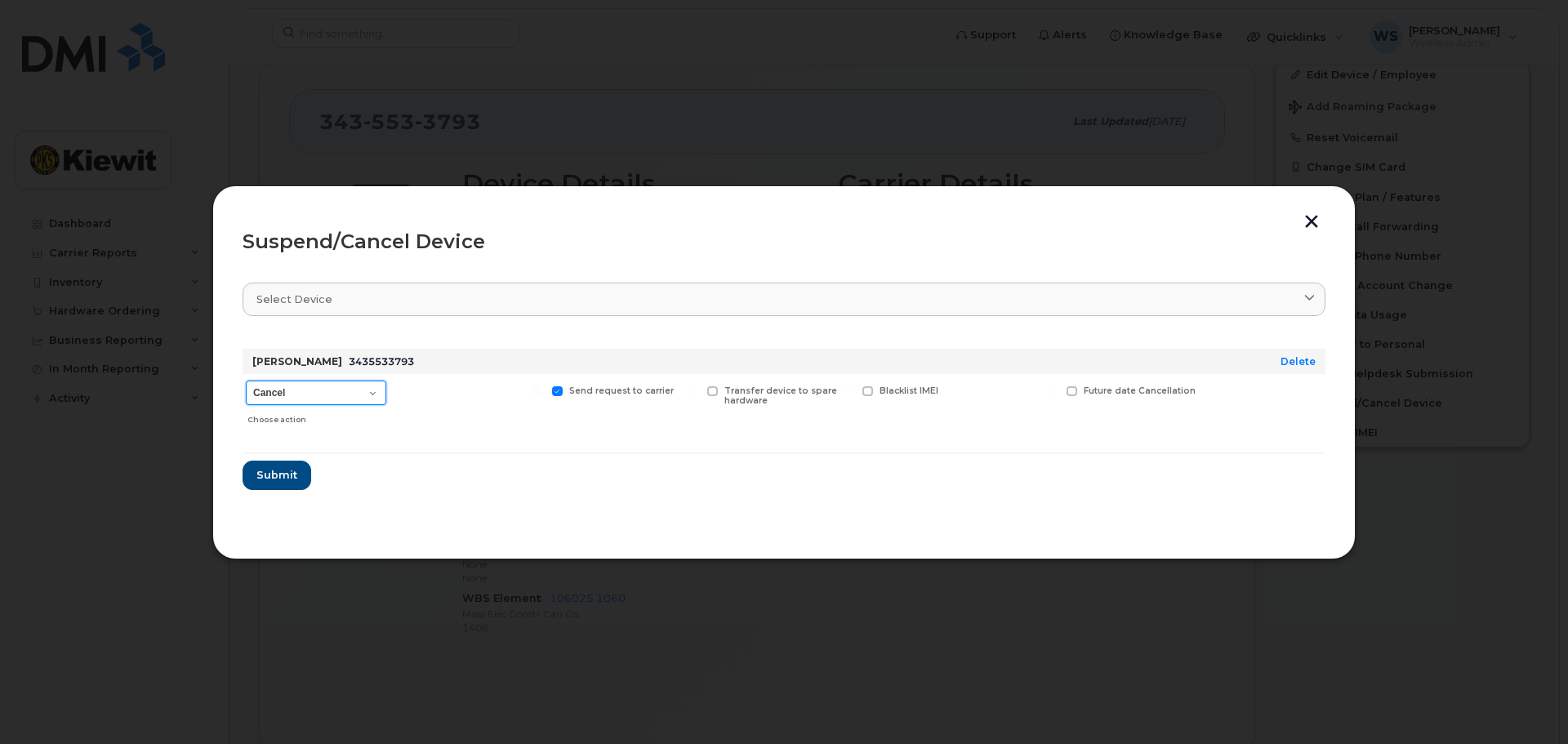
click at [325, 392] on select "Cancel Suspend - Extend Suspension Suspend - Reduced Rate Suspend - Full Rate S…" at bounding box center [316, 393] width 141 height 25
select select "[object Object]"
click at [246, 380] on select "Cancel Suspend - Extend Suspension Suspend - Reduced Rate Suspend - Full Rate S…" at bounding box center [316, 393] width 141 height 25
click at [269, 471] on span "Submit" at bounding box center [276, 475] width 41 height 16
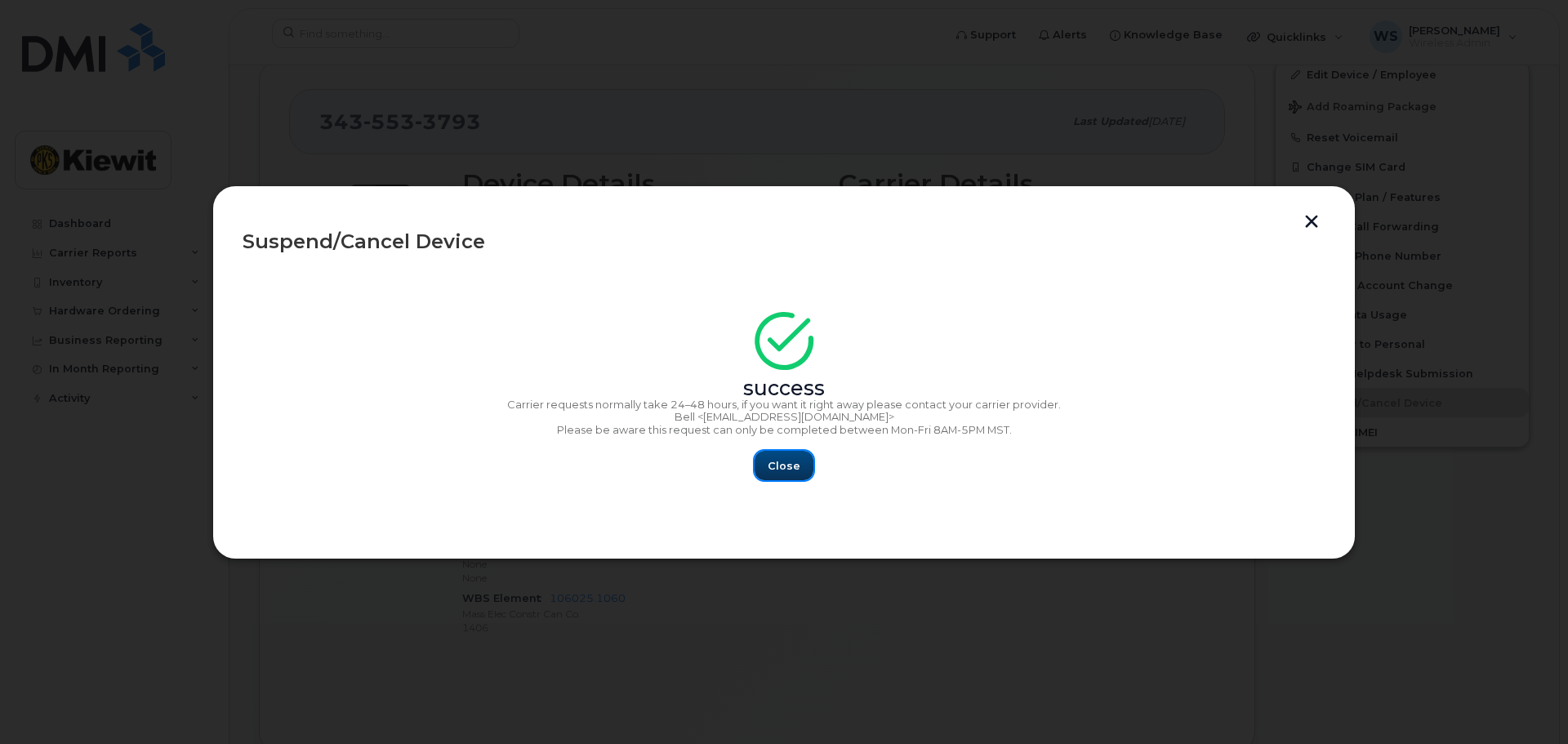
click at [789, 453] on button "Close" at bounding box center [784, 464] width 58 height 29
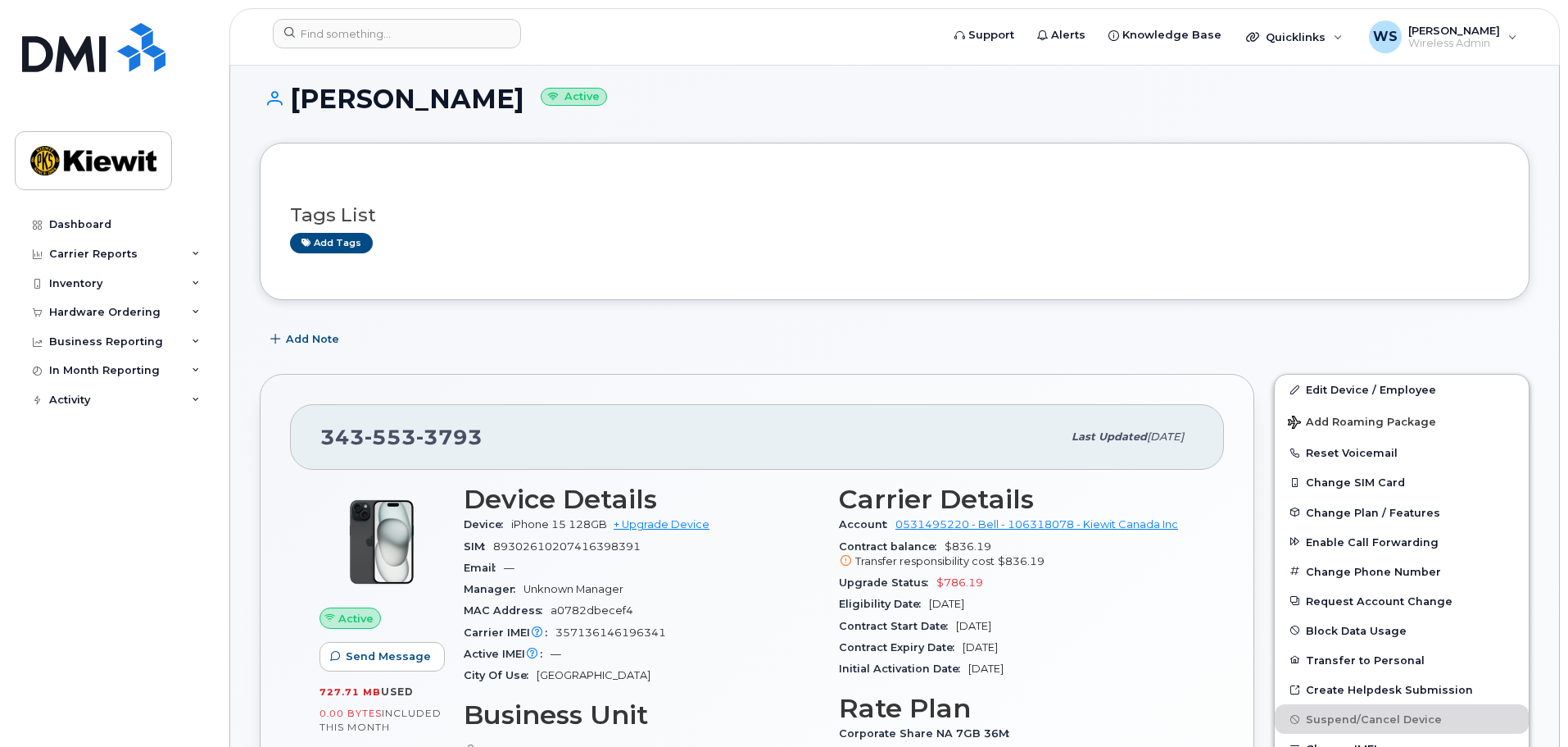
scroll to position [0, 0]
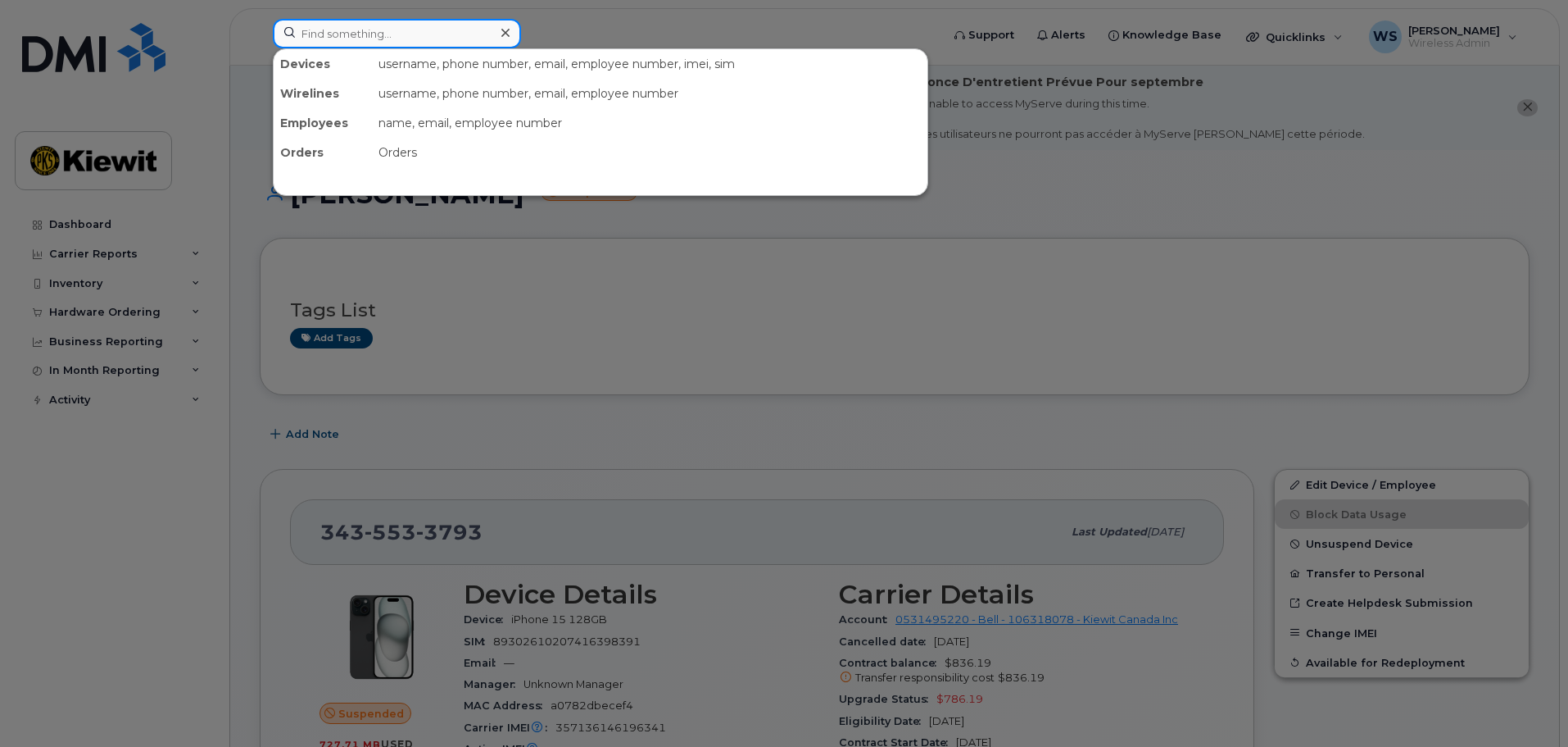
click at [319, 33] on input at bounding box center [397, 33] width 249 height 29
paste input "[PHONE_NUMBER]"
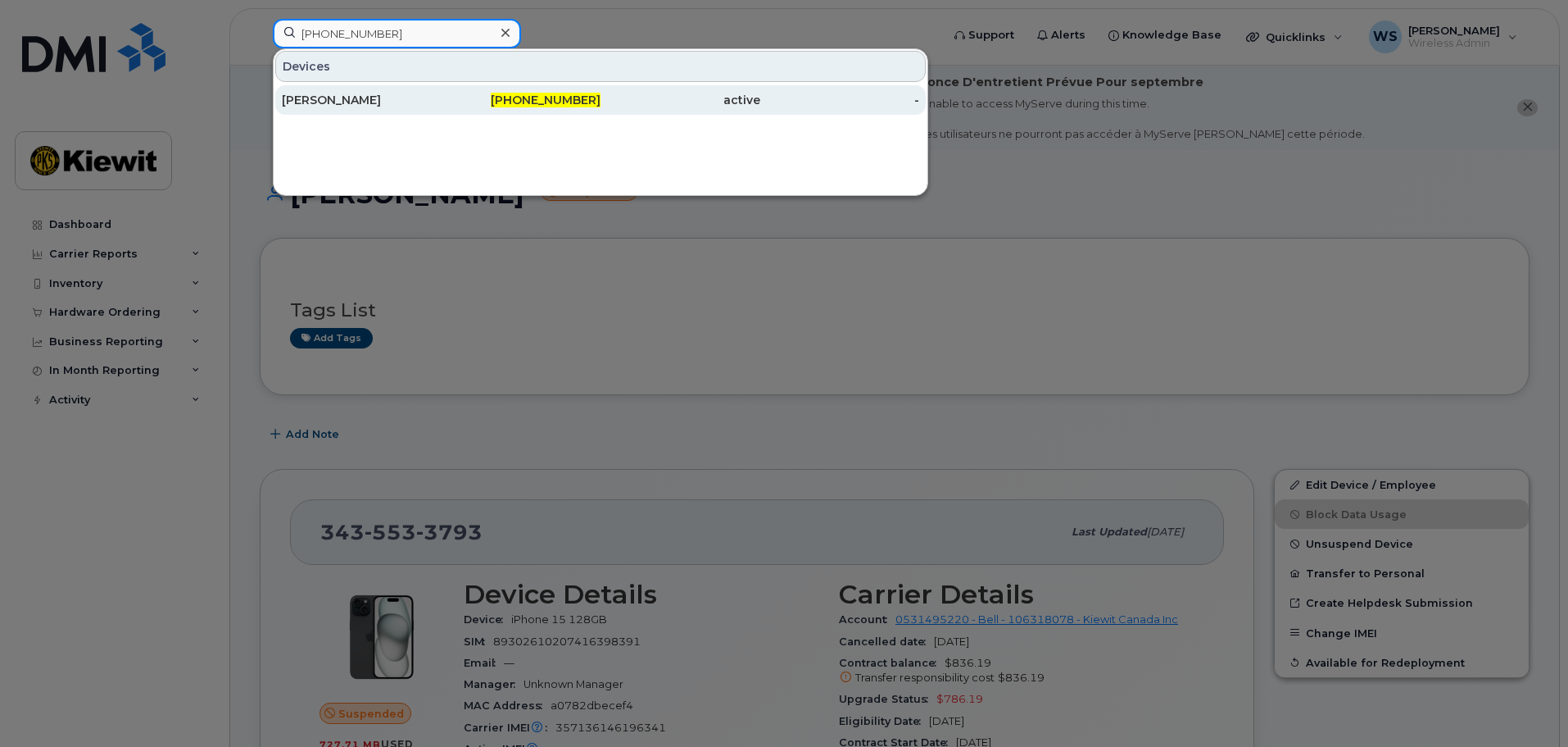
type input "[PHONE_NUMBER]"
click at [366, 91] on div "[PERSON_NAME]" at bounding box center [361, 99] width 160 height 29
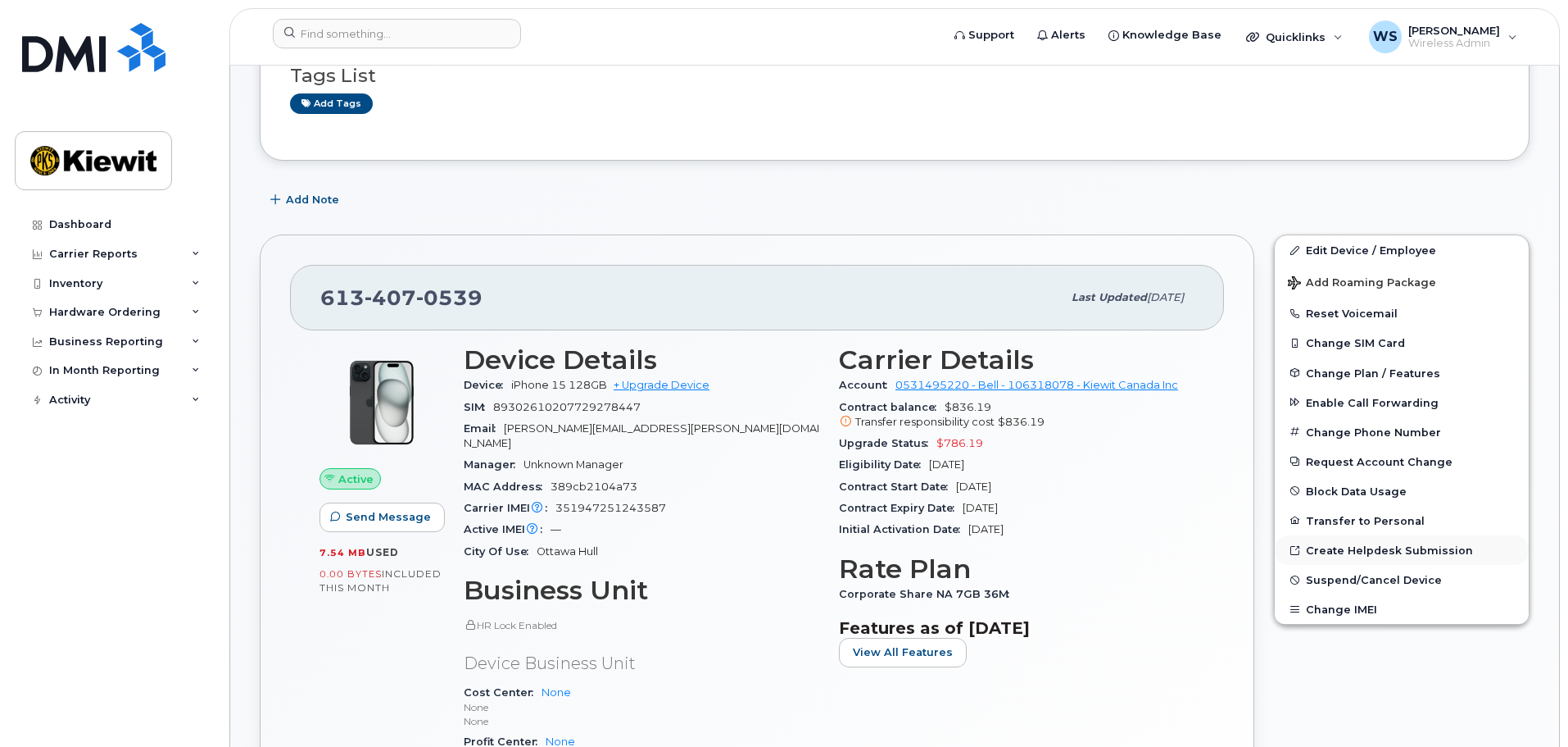
scroll to position [246, 0]
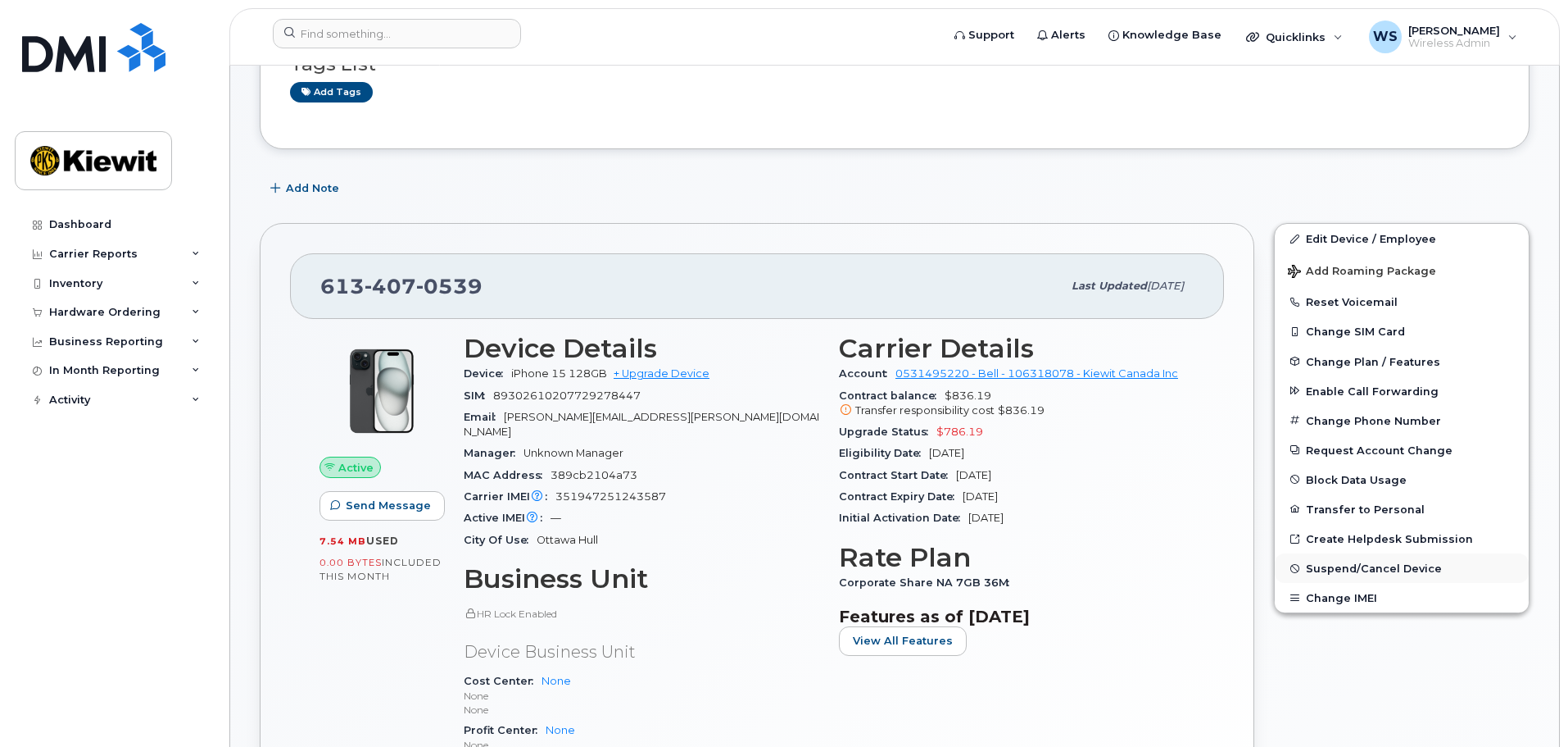
click at [1357, 569] on span "Suspend/Cancel Device" at bounding box center [1374, 568] width 136 height 12
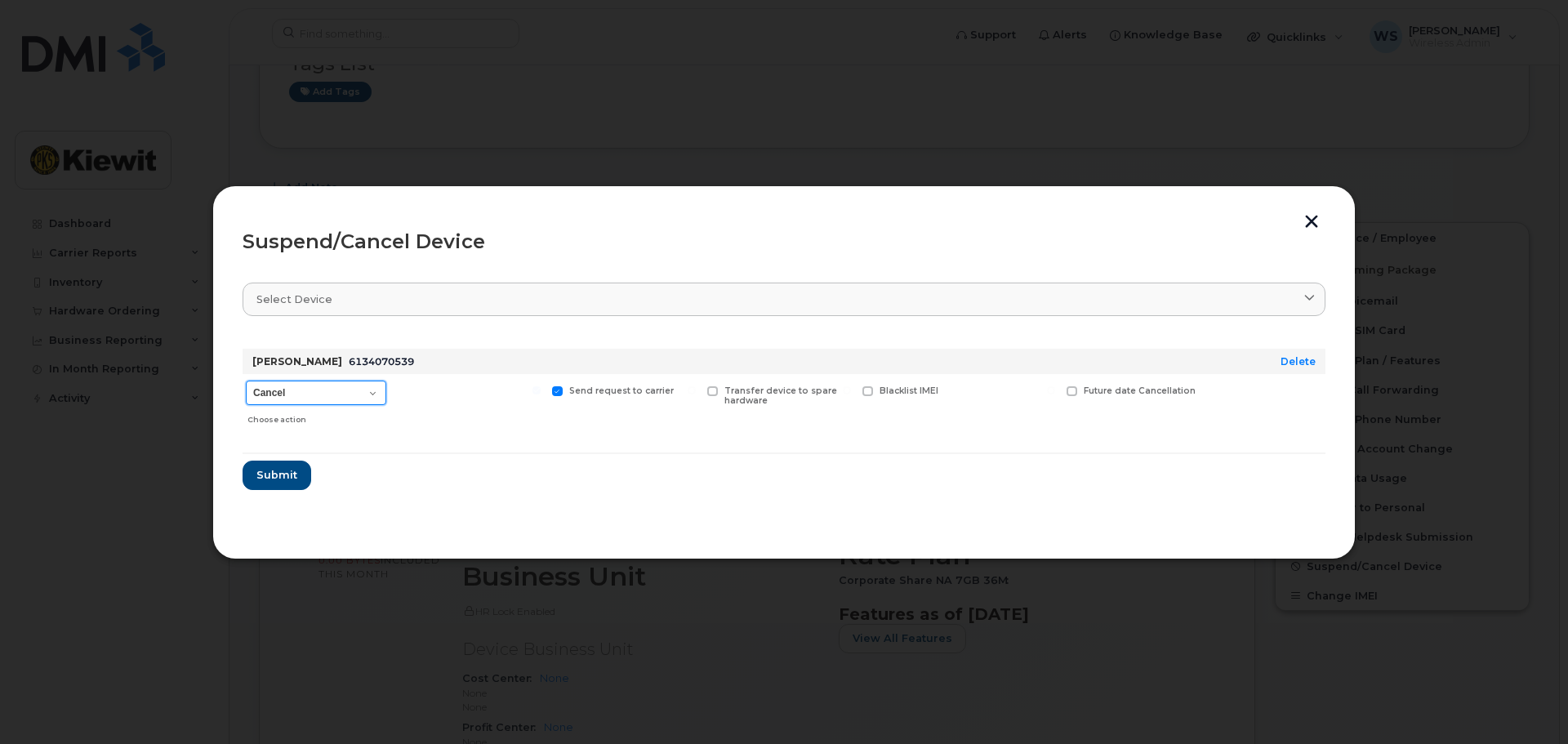
click at [265, 397] on select "Cancel Suspend - Extend Suspension Suspend - Reduced Rate Suspend - Full Rate S…" at bounding box center [316, 393] width 141 height 25
select select "[object Object]"
click at [246, 380] on select "Cancel Suspend - Extend Suspension Suspend - Reduced Rate Suspend - Full Rate S…" at bounding box center [316, 393] width 141 height 25
click at [268, 480] on span "Submit" at bounding box center [276, 475] width 41 height 16
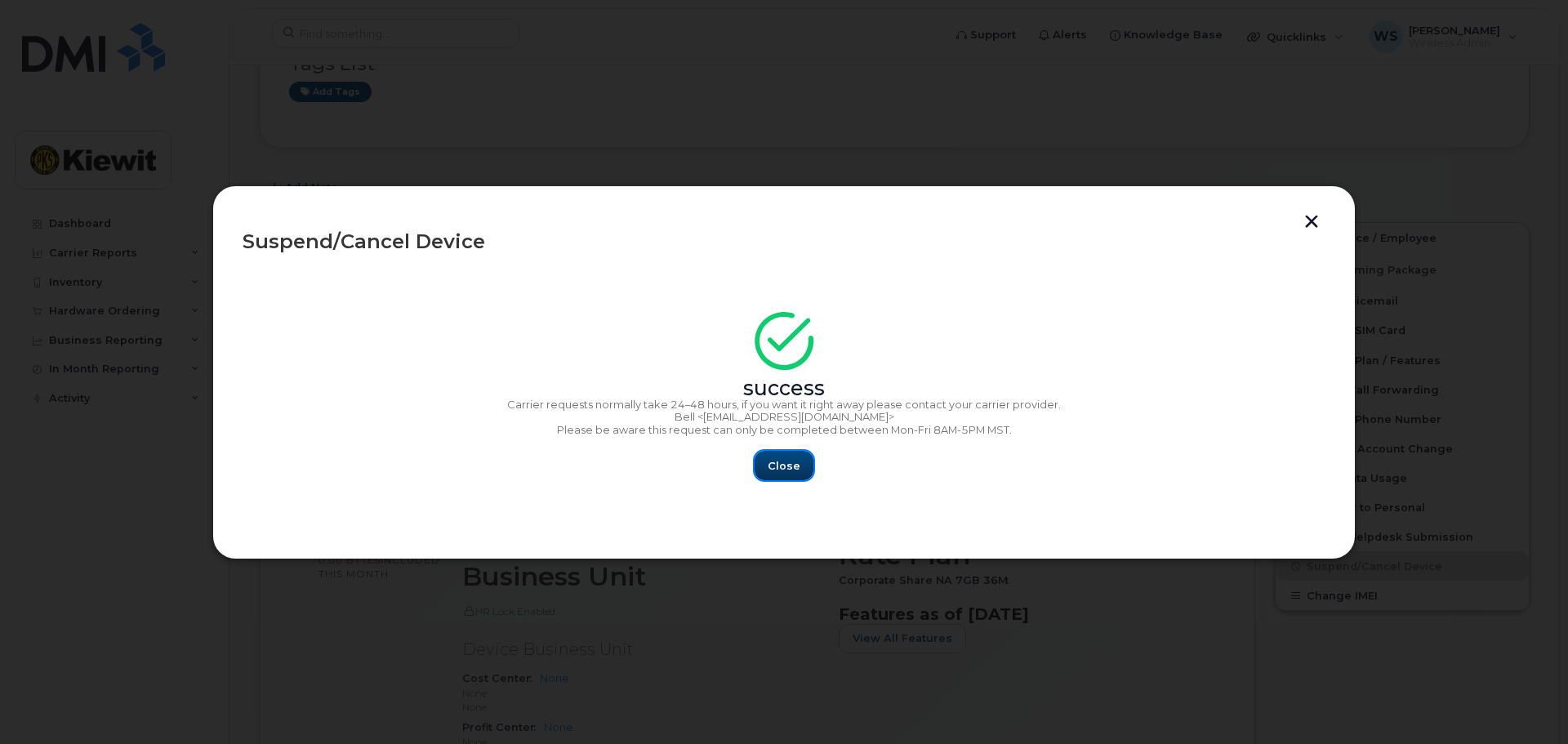
click at [788, 464] on span "Close" at bounding box center [783, 466] width 33 height 16
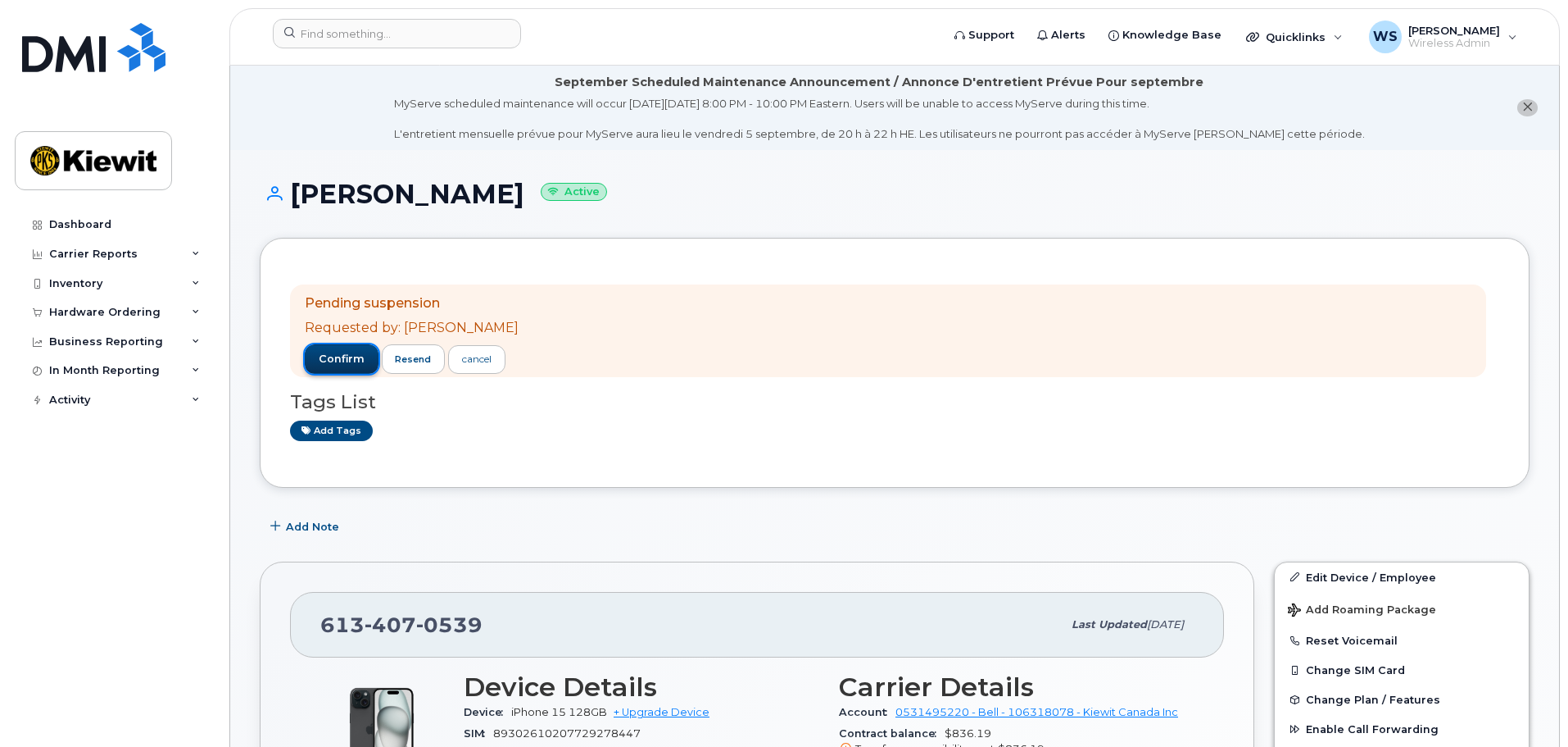
click at [337, 366] on span "confirm" at bounding box center [342, 359] width 46 height 15
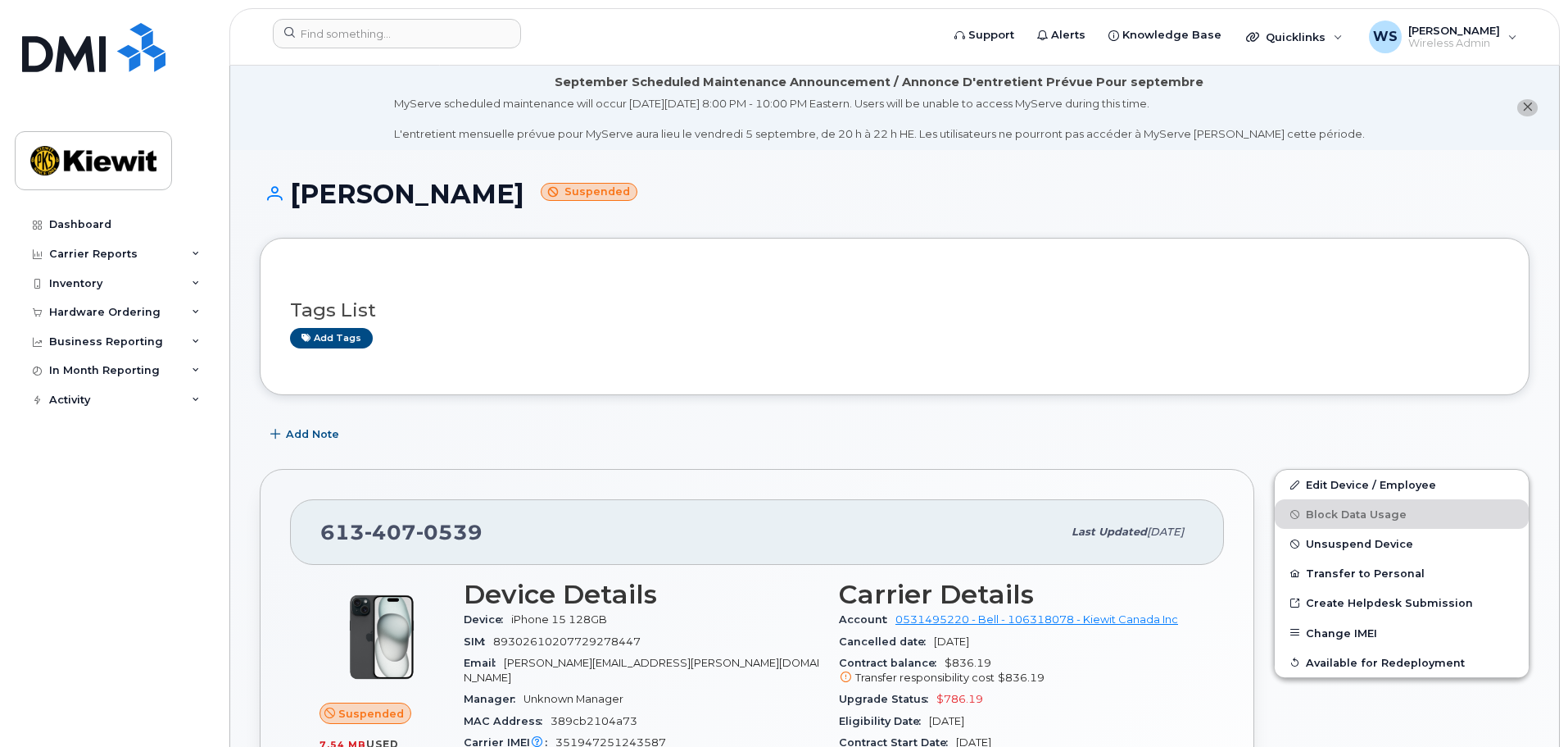
drag, startPoint x: 345, startPoint y: 5, endPoint x: 339, endPoint y: 12, distance: 9.2
click at [345, 8] on div "Support Alerts Knowledge Base Quicklinks Suspend / Cancel Device Change SIM Car…" at bounding box center [894, 36] width 1331 height 58
click at [327, 28] on input at bounding box center [397, 33] width 249 height 29
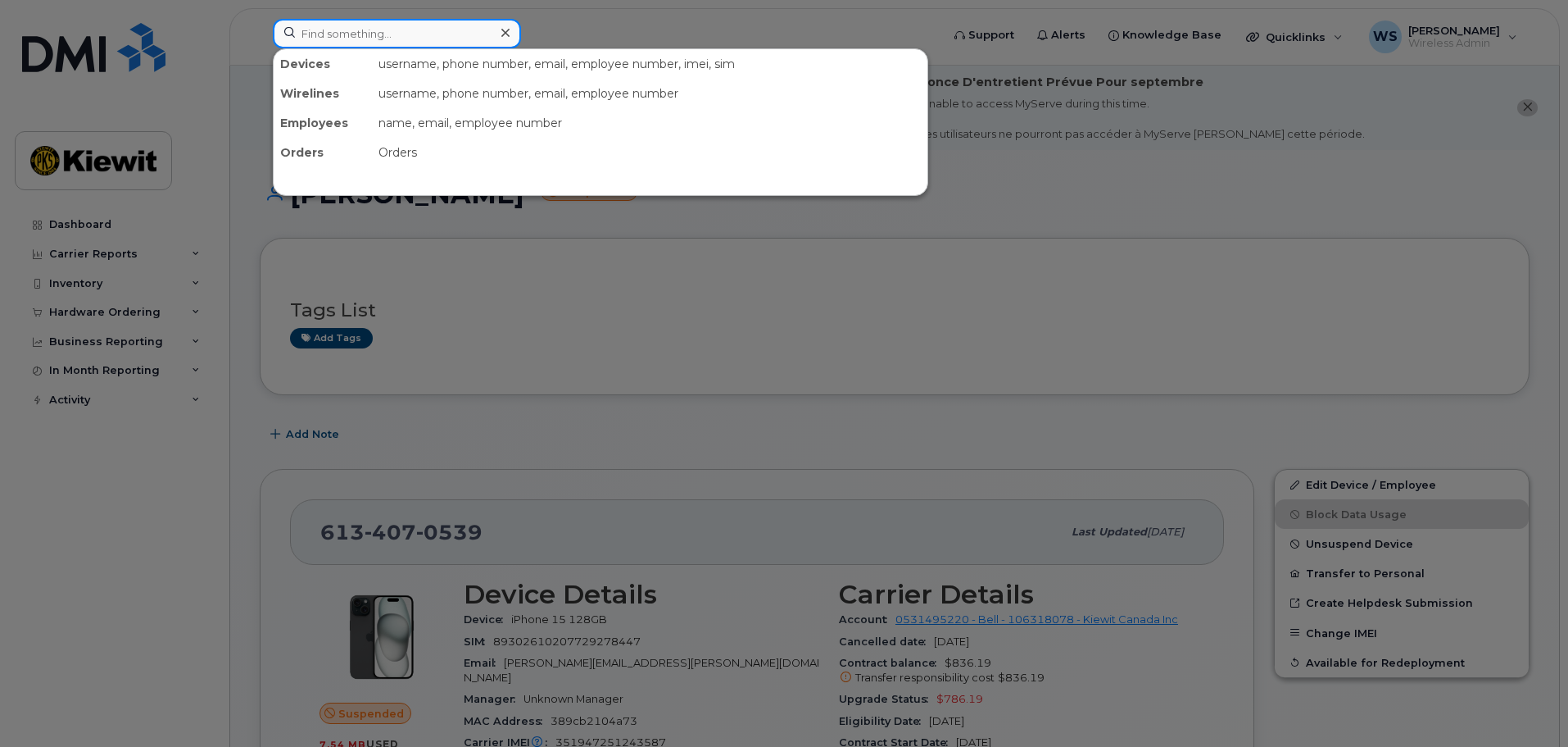
paste input "343-553-5671"
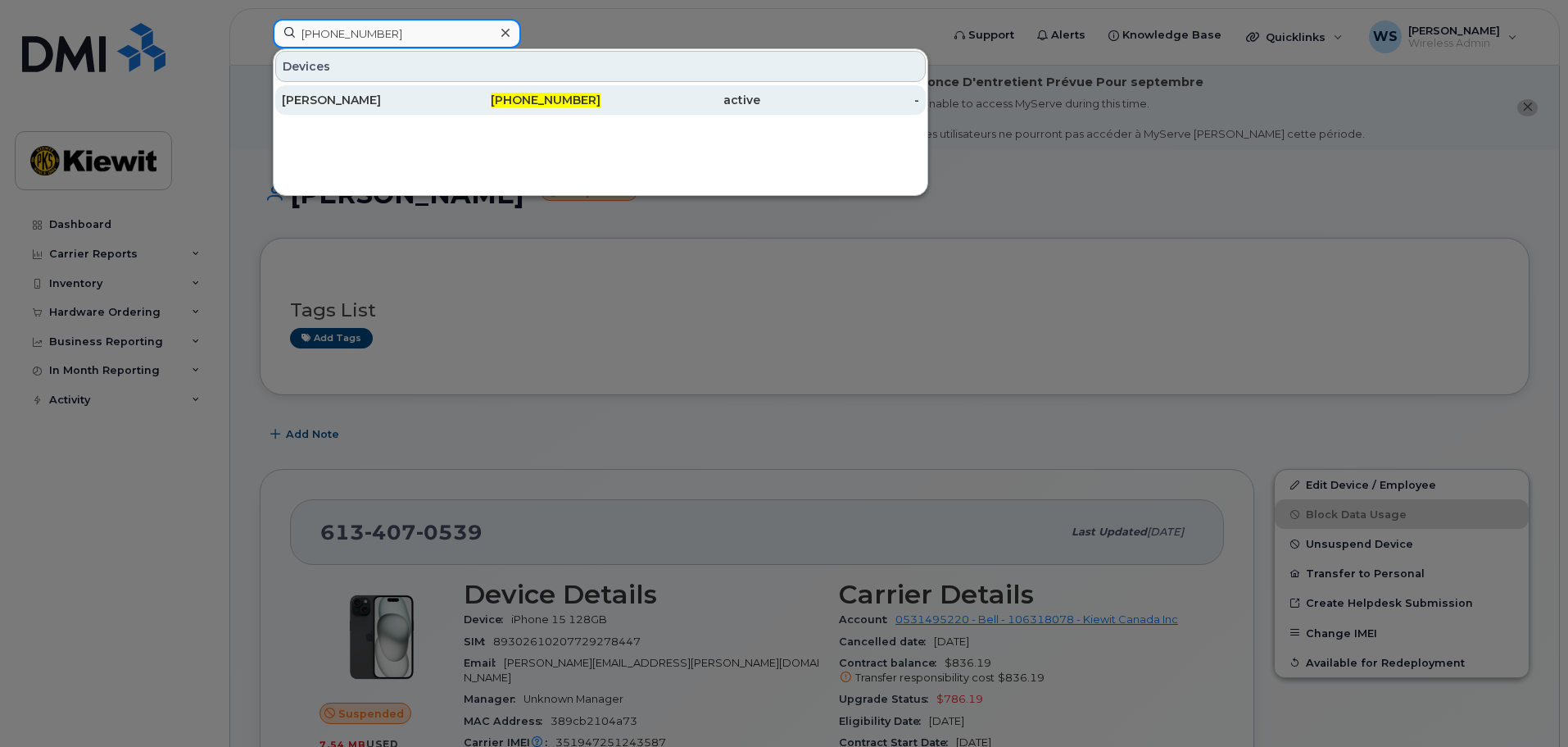
type input "343-553-5671"
click at [334, 101] on div "[PERSON_NAME]" at bounding box center [361, 99] width 160 height 16
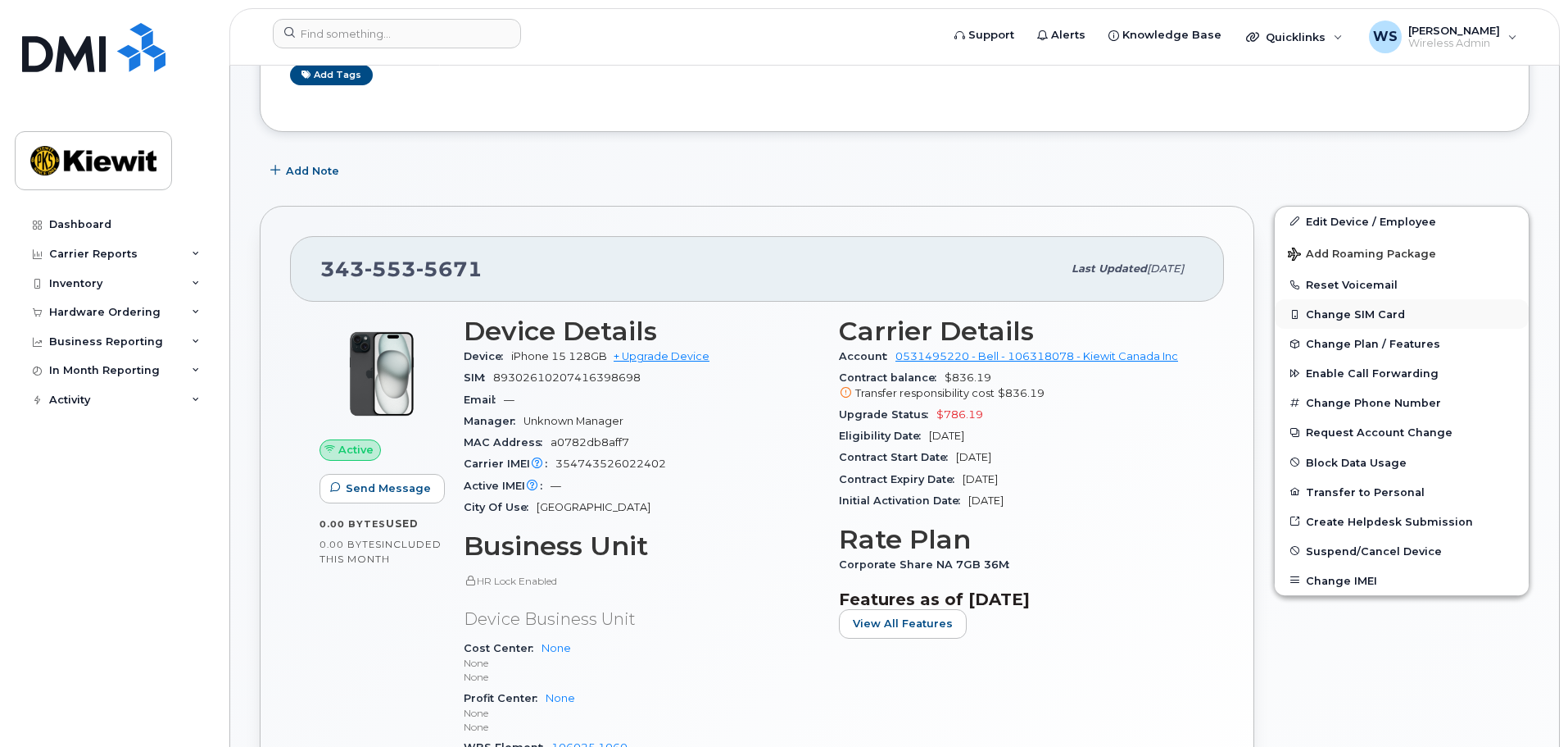
scroll to position [328, 0]
click at [1343, 552] on span "Suspend/Cancel Device" at bounding box center [1374, 549] width 136 height 12
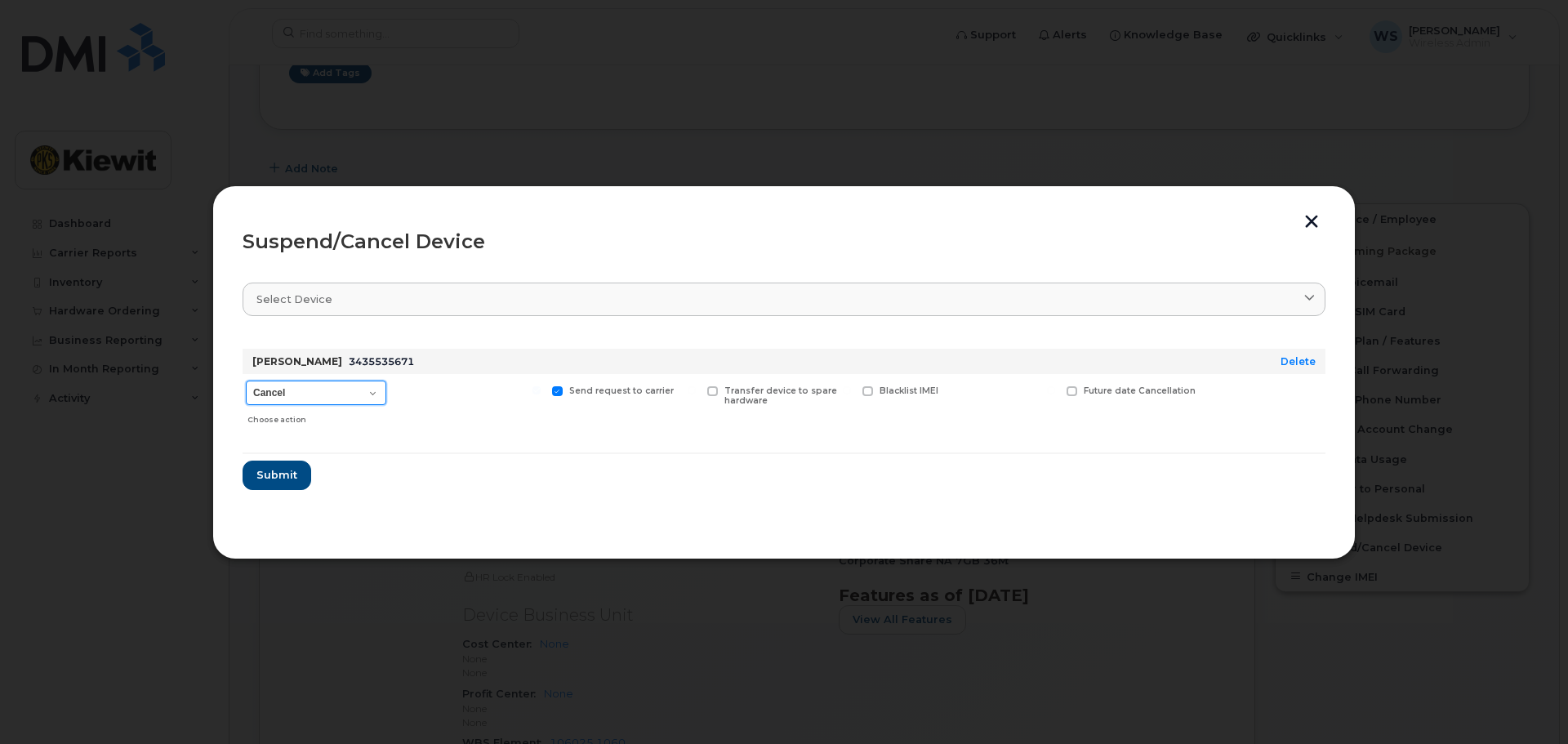
click at [345, 395] on select "Cancel Suspend - Extend Suspension Suspend - Reduced Rate Suspend - Full Rate S…" at bounding box center [316, 393] width 141 height 25
select select "[object Object]"
click at [246, 380] on select "Cancel Suspend - Extend Suspension Suspend - Reduced Rate Suspend - Full Rate S…" at bounding box center [316, 393] width 141 height 25
click at [272, 480] on span "Submit" at bounding box center [276, 475] width 41 height 16
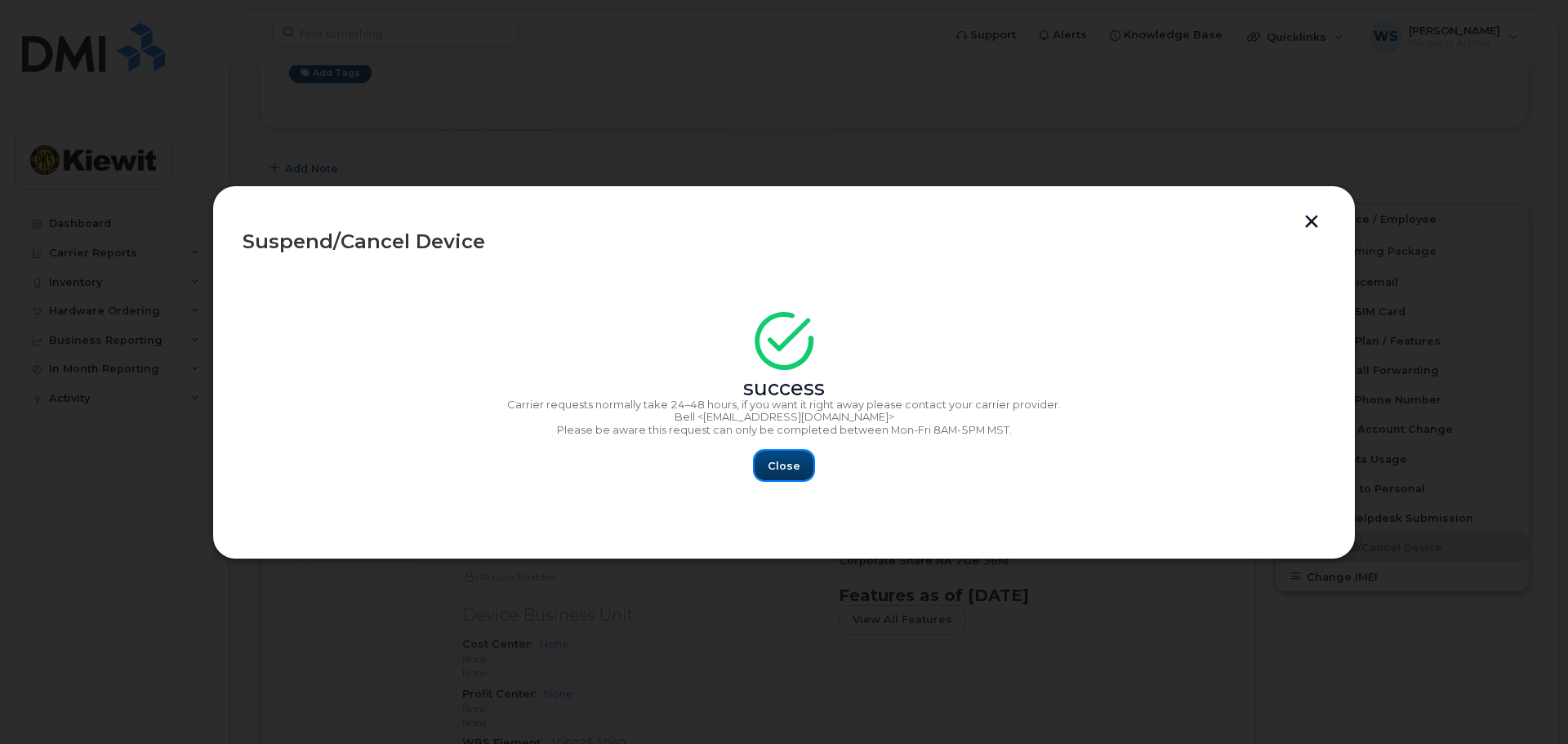
click at [769, 456] on button "Close" at bounding box center [784, 464] width 58 height 29
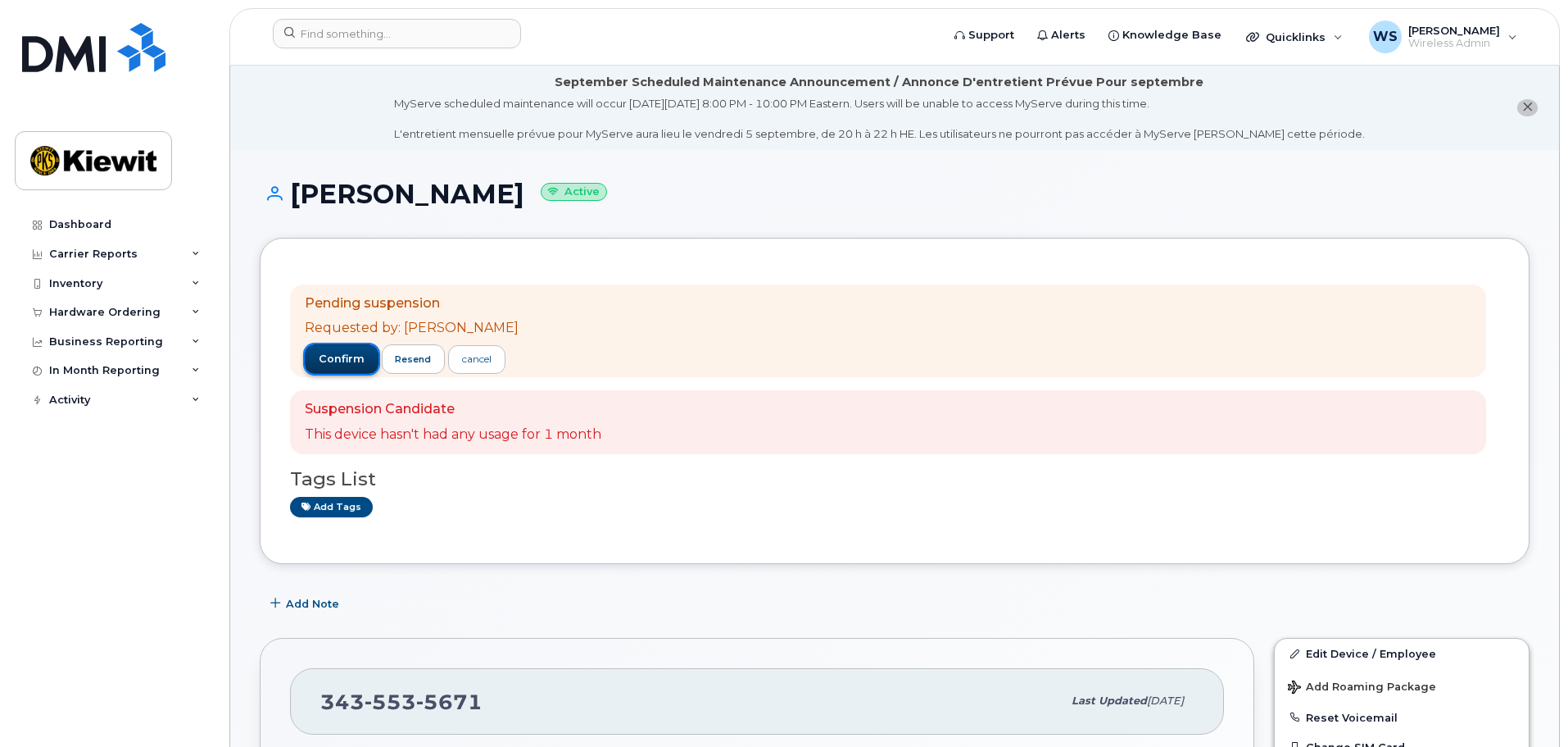
click at [344, 362] on span "confirm" at bounding box center [342, 359] width 46 height 15
click at [327, 355] on span "confirm" at bounding box center [342, 359] width 46 height 15
click at [346, 358] on span "confirm" at bounding box center [342, 359] width 46 height 15
click at [335, 362] on span "confirm" at bounding box center [342, 359] width 46 height 15
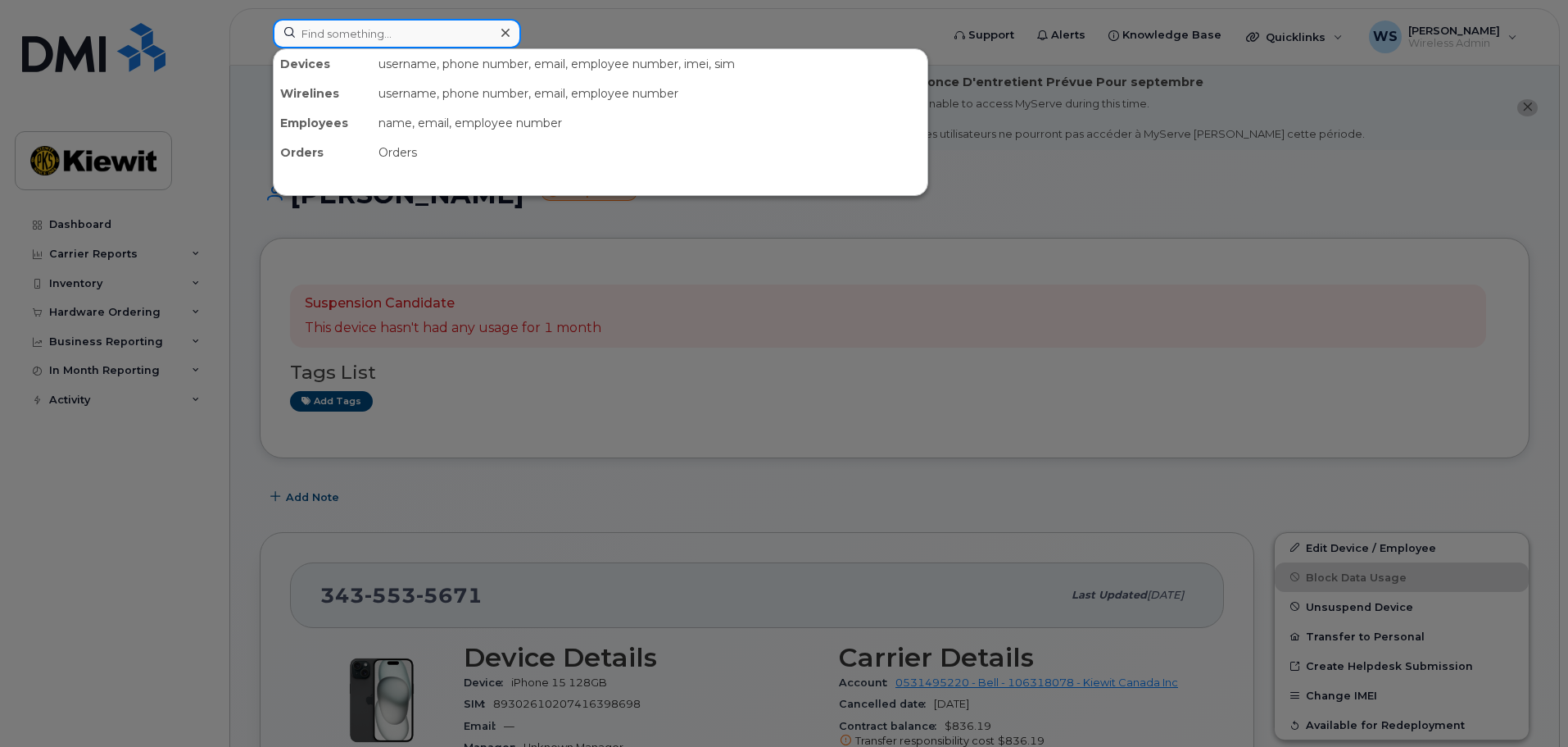
click at [357, 27] on input at bounding box center [397, 33] width 249 height 29
paste input "343-549-8024"
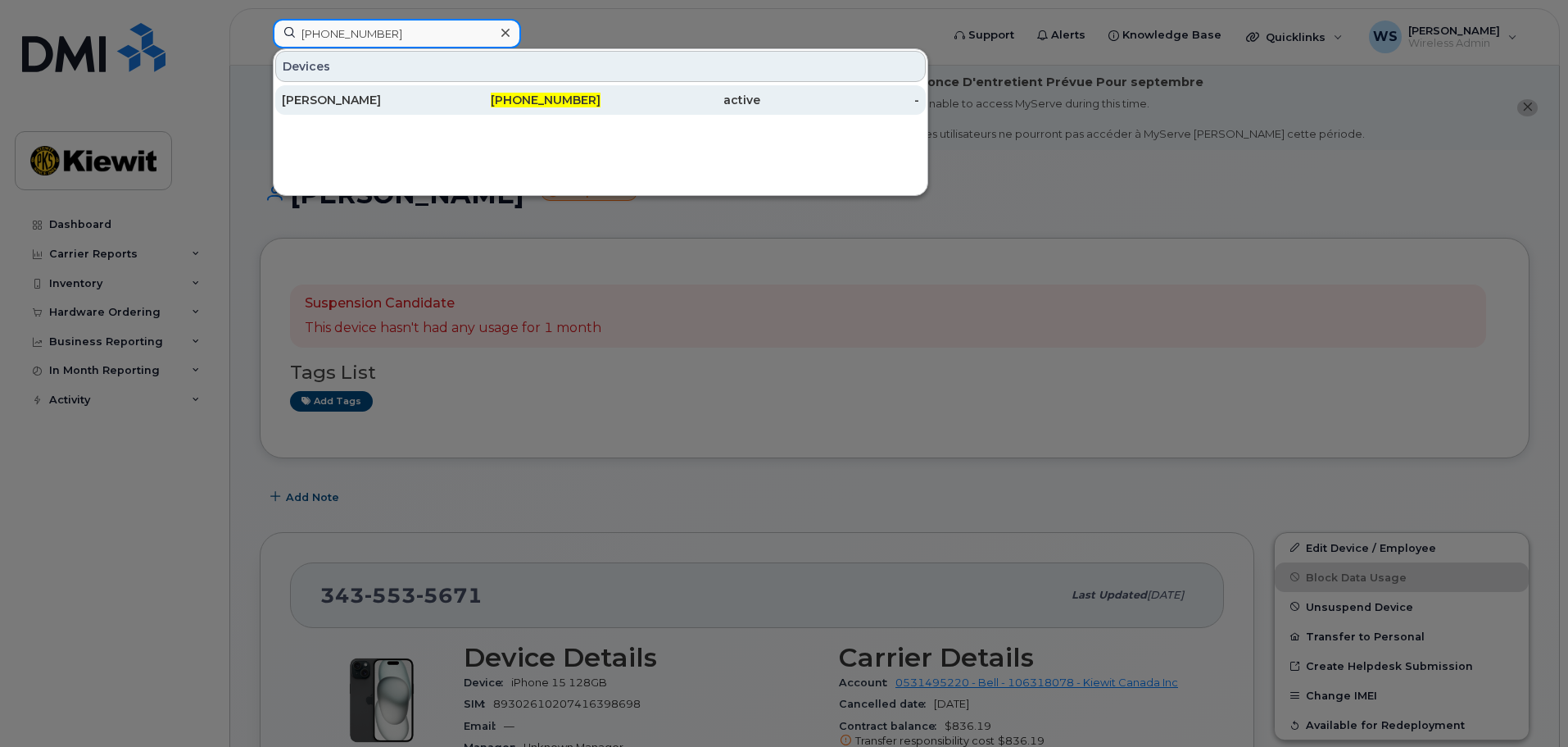
type input "343-549-8024"
click at [380, 104] on div "[PERSON_NAME]" at bounding box center [361, 99] width 160 height 16
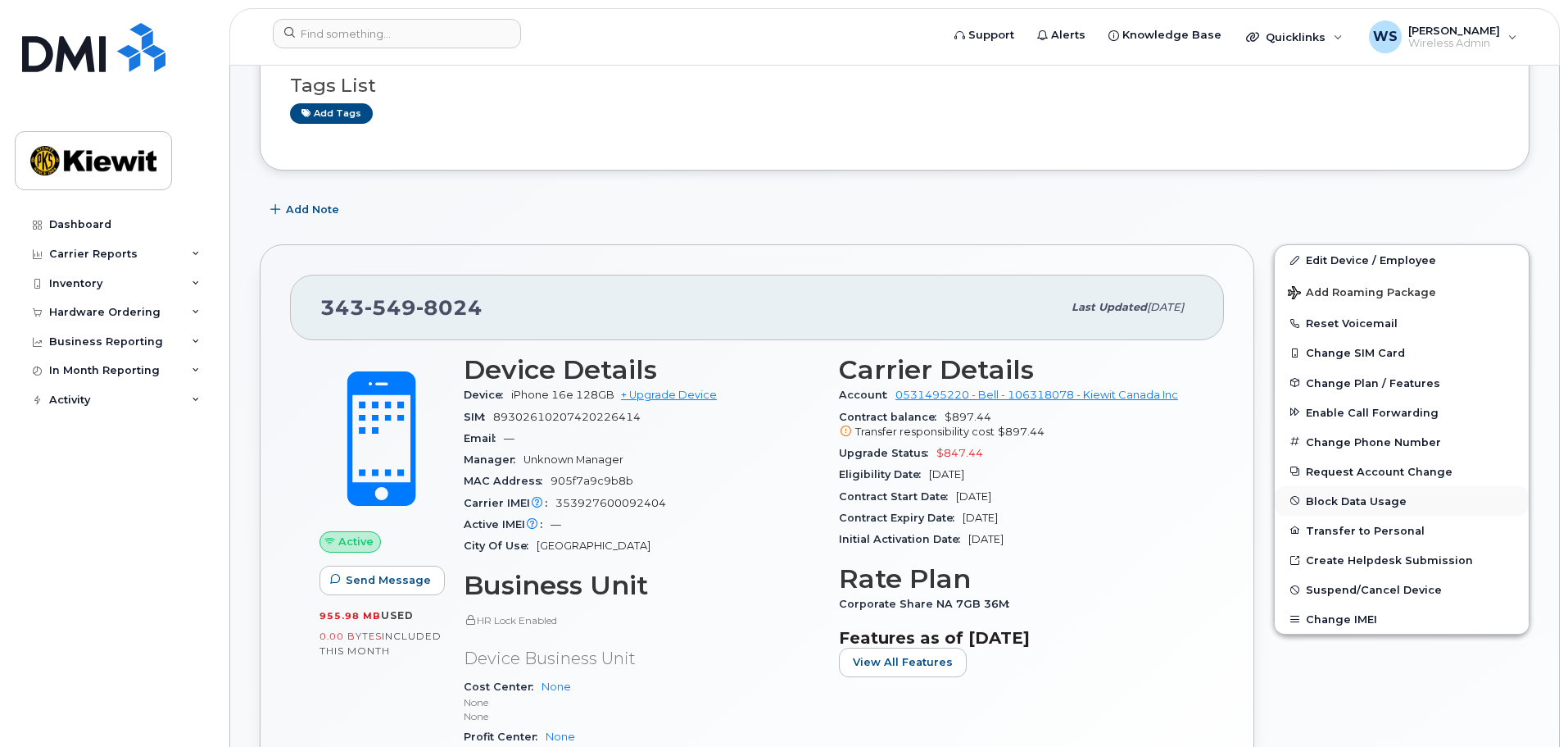
scroll to position [246, 0]
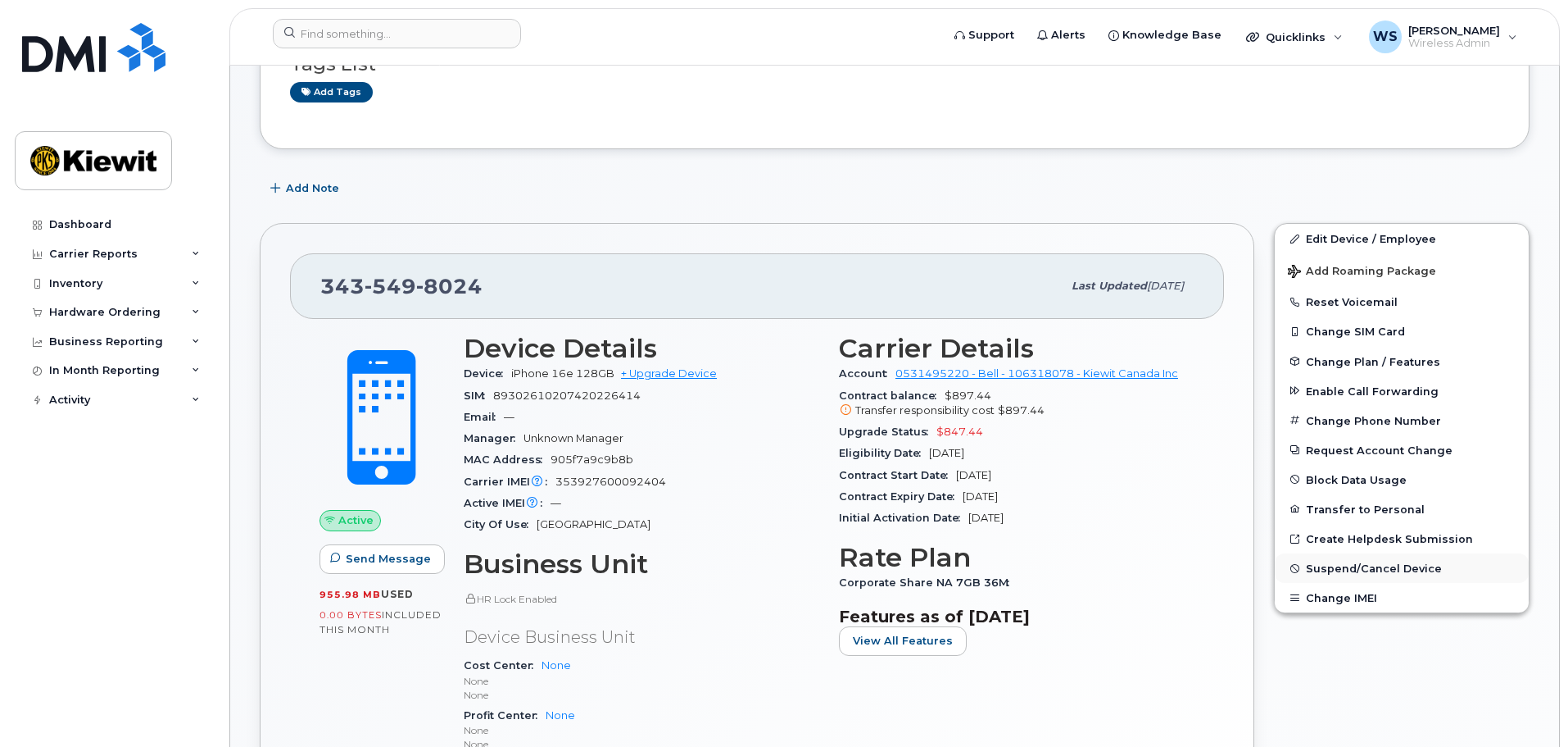
click at [1396, 568] on span "Suspend/Cancel Device" at bounding box center [1374, 568] width 136 height 12
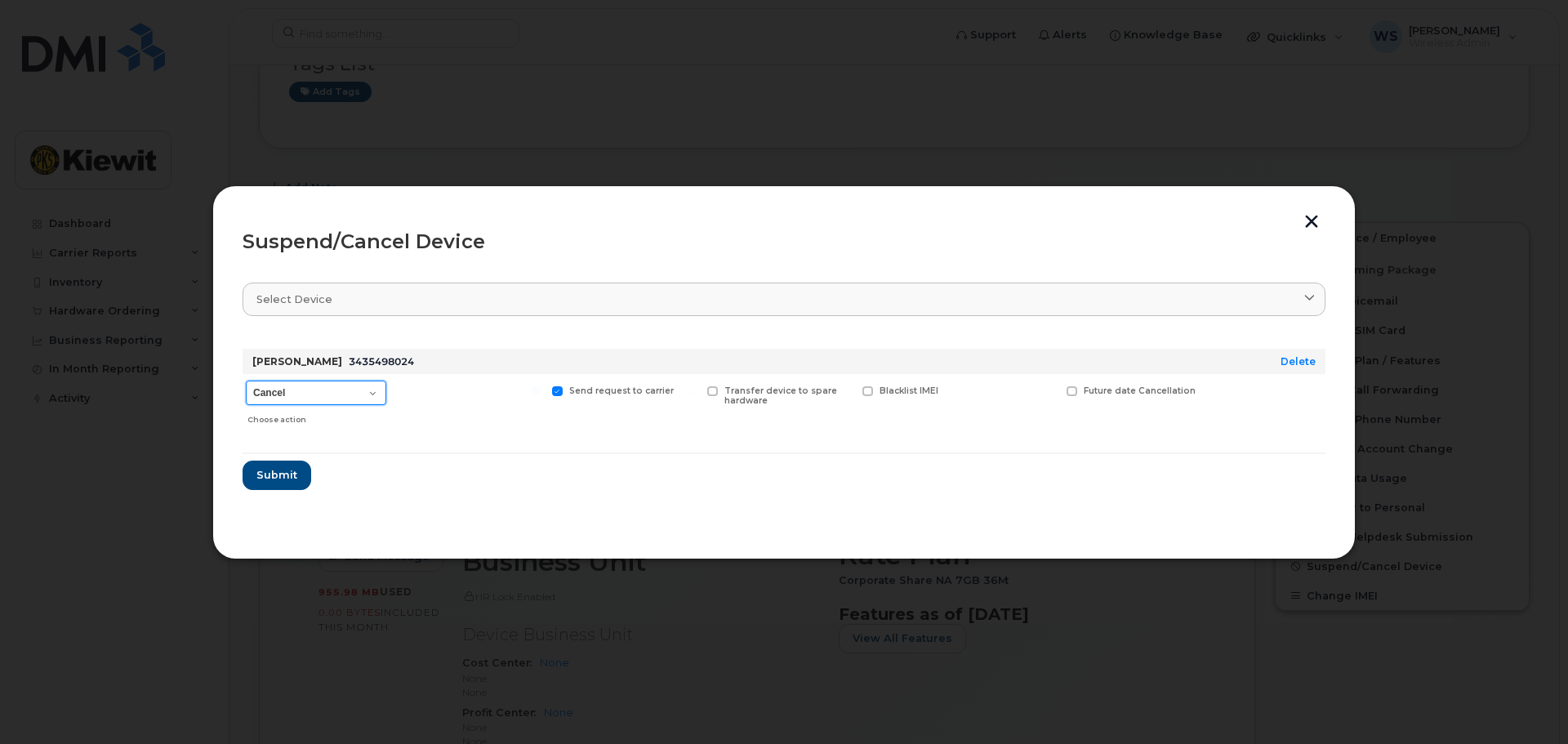
click at [265, 395] on select "Cancel Suspend - Extend Suspension Suspend - Reduced Rate Suspend - Full Rate S…" at bounding box center [316, 393] width 141 height 25
select select "[object Object]"
click at [246, 380] on select "Cancel Suspend - Extend Suspension Suspend - Reduced Rate Suspend - Full Rate S…" at bounding box center [316, 393] width 141 height 25
click at [281, 479] on span "Submit" at bounding box center [276, 475] width 41 height 16
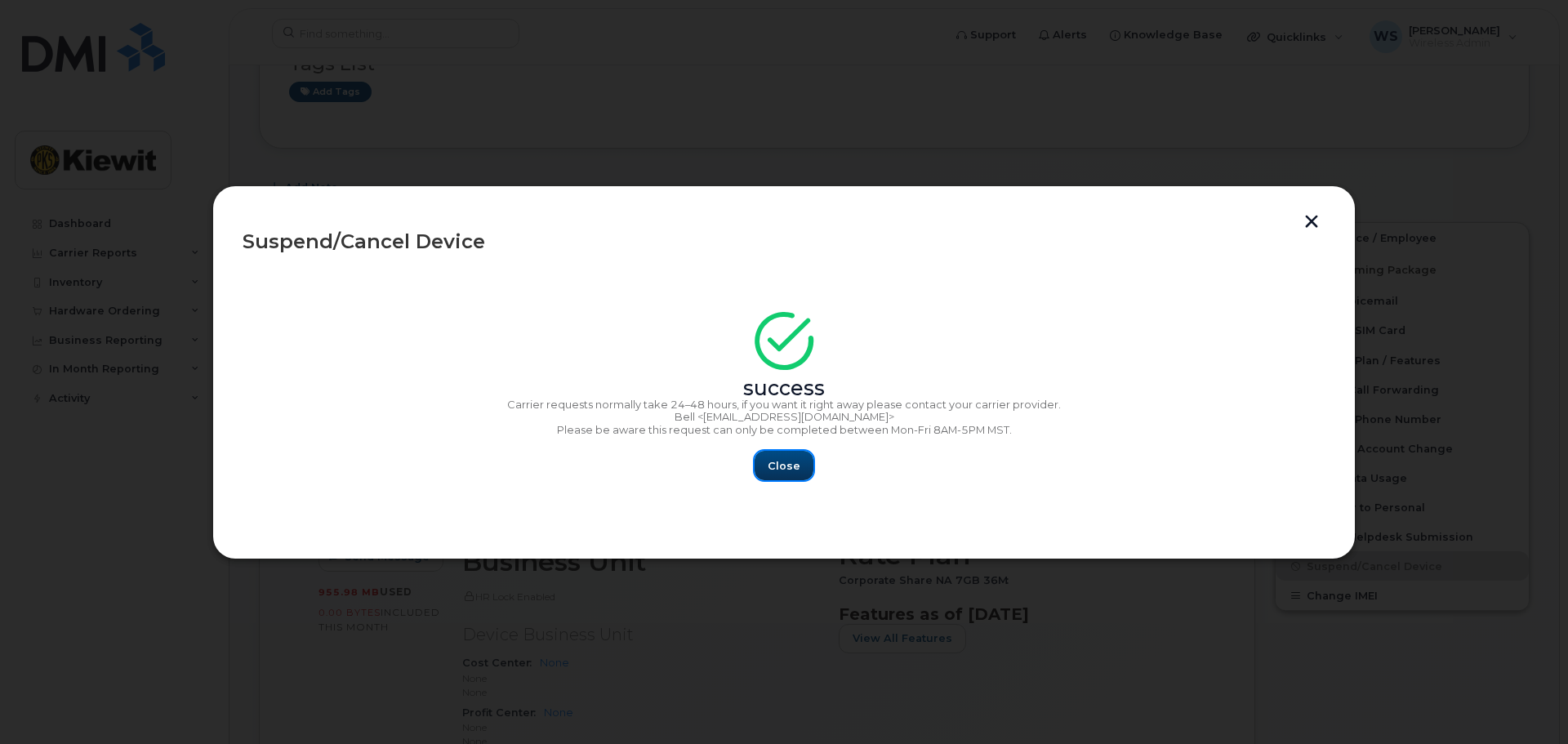
click at [797, 470] on span "Close" at bounding box center [783, 466] width 33 height 16
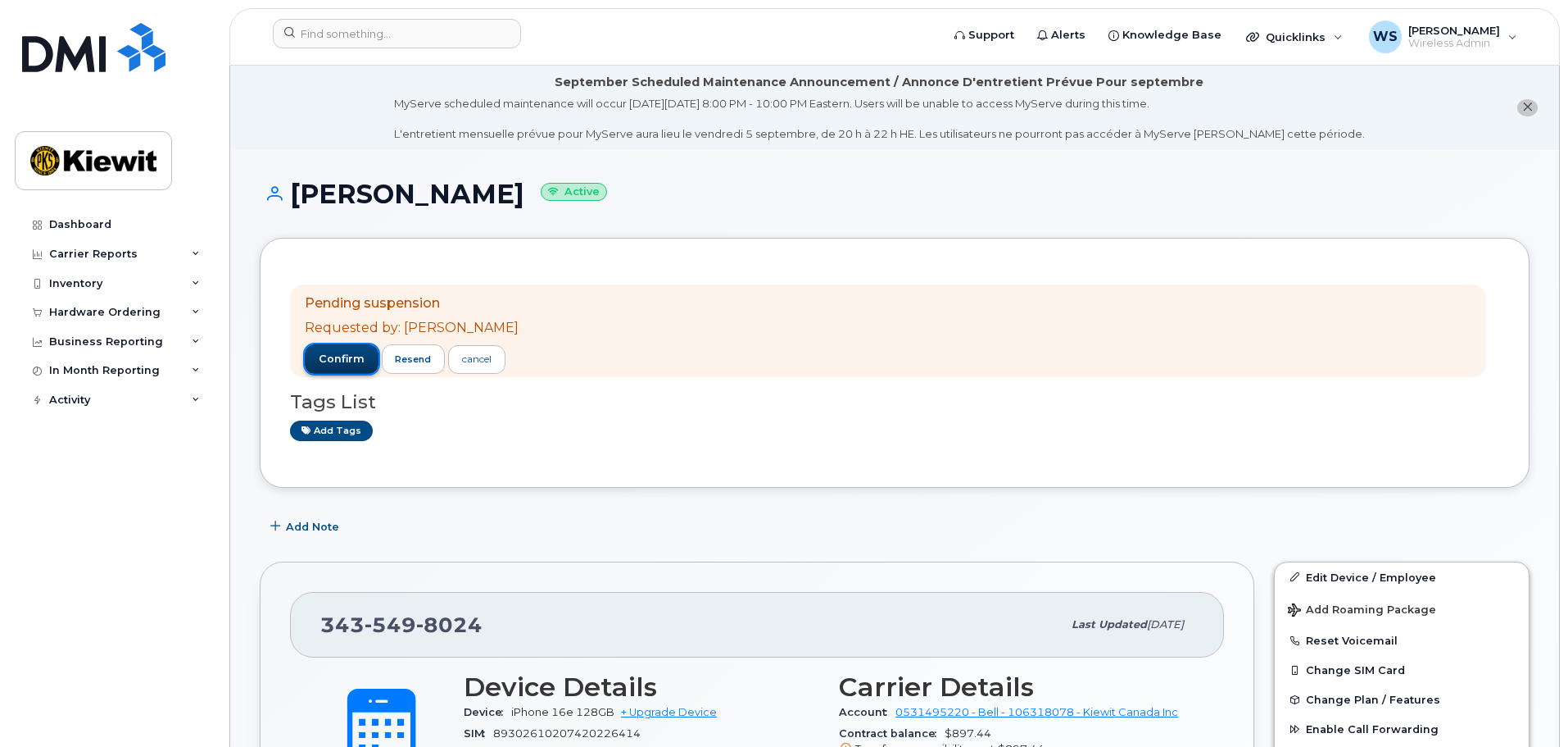
click at [335, 362] on span "confirm" at bounding box center [342, 359] width 46 height 15
